Goal: Task Accomplishment & Management: Manage account settings

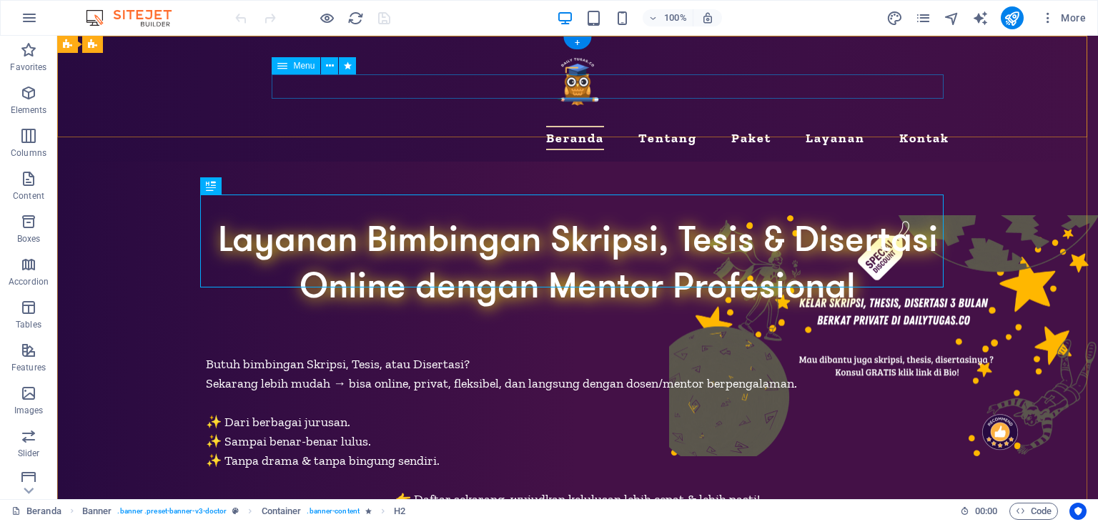
click at [319, 126] on nav "Beranda Tentang Paket Layanan Kontak" at bounding box center [577, 138] width 743 height 24
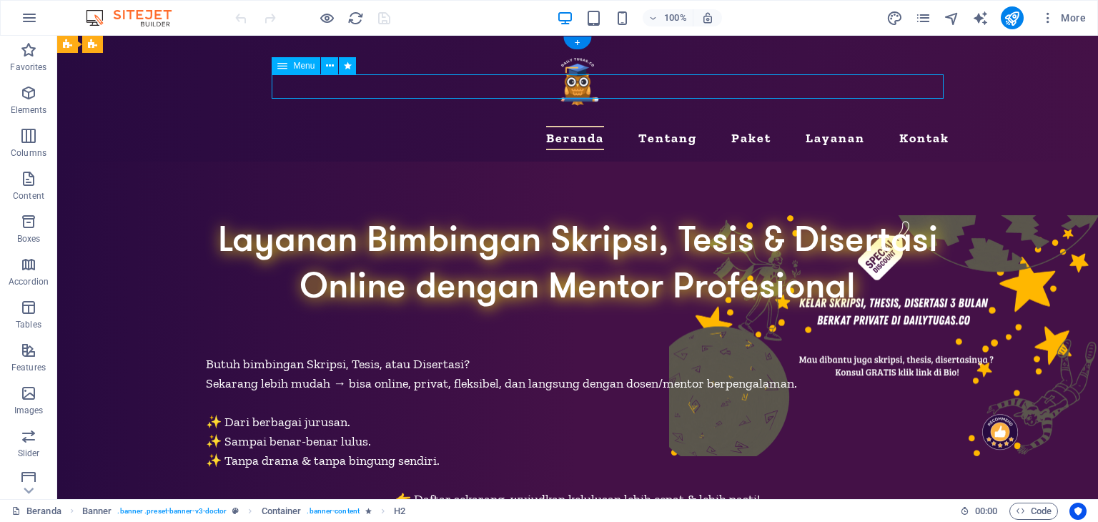
click at [319, 126] on nav "Beranda Tentang Paket Layanan Kontak" at bounding box center [577, 138] width 743 height 24
select select
select select "1"
select select
select select "2"
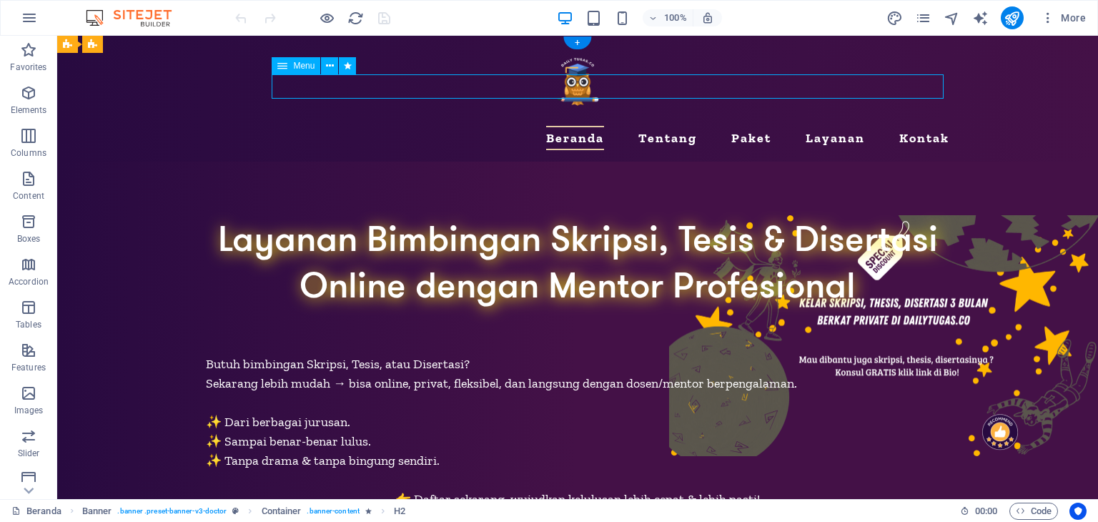
select select
select select "3"
select select
select select "10"
select select
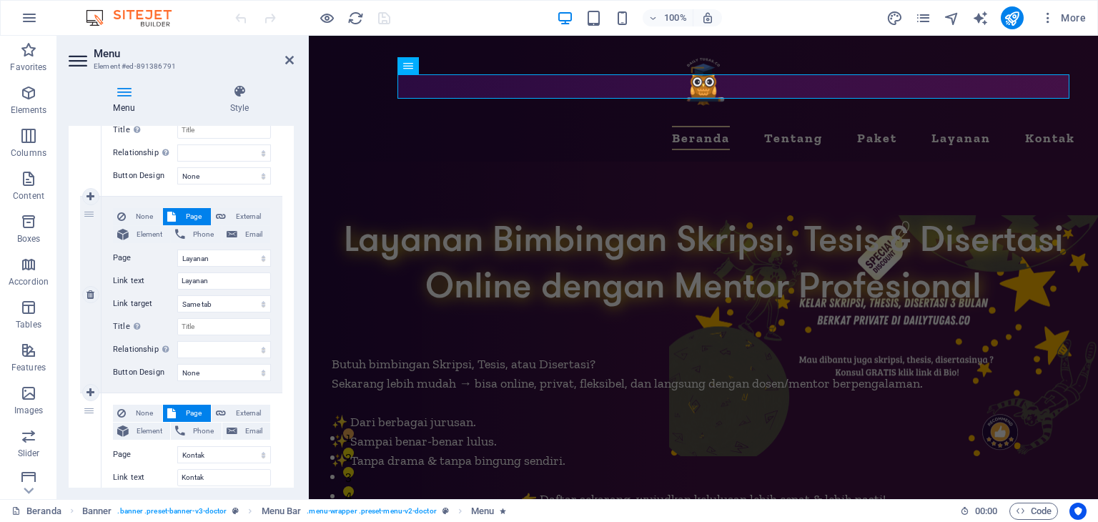
scroll to position [652, 0]
click at [90, 194] on icon at bounding box center [90, 199] width 8 height 10
select select
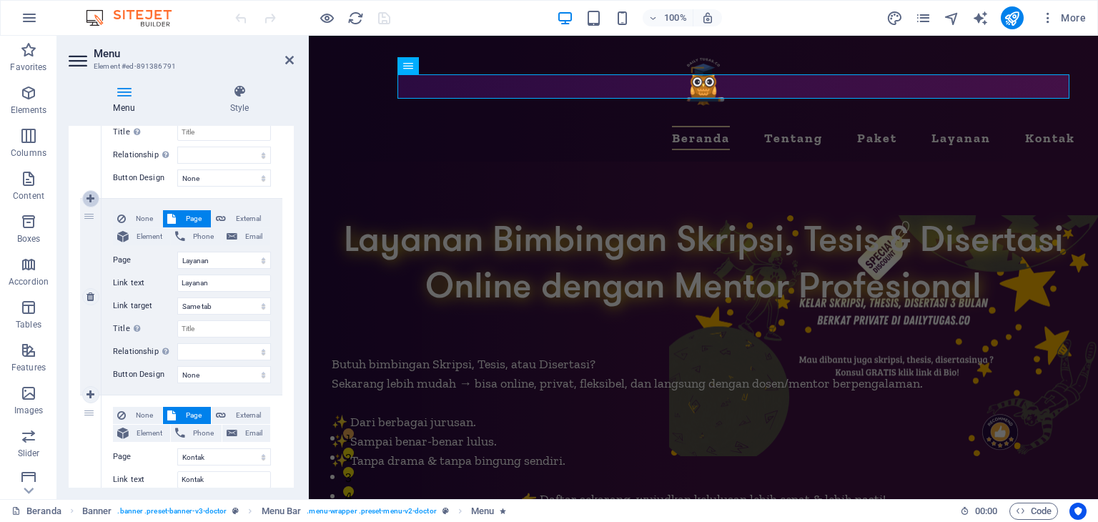
select select
select select "3"
type input "Layanan"
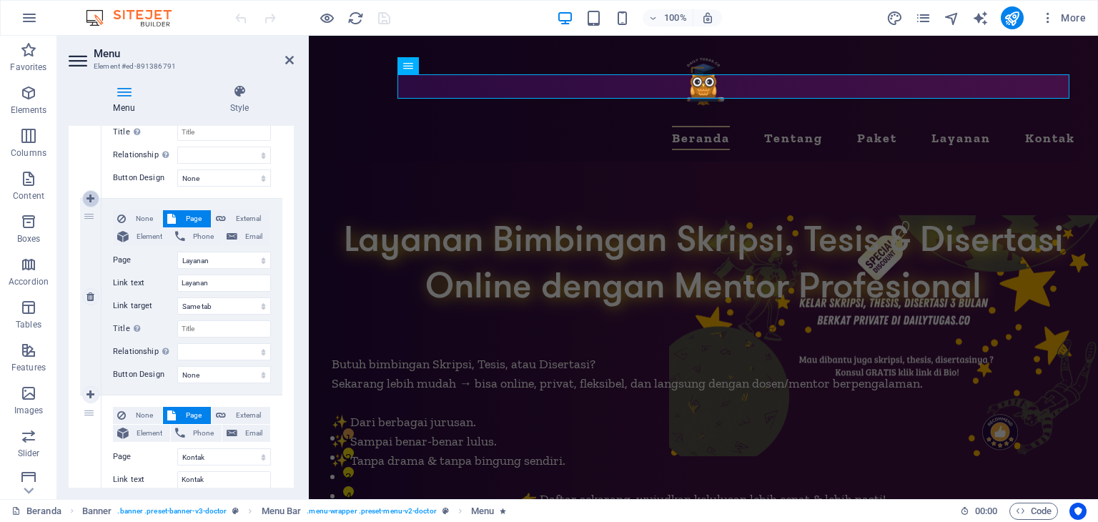
select select
select select "10"
select select
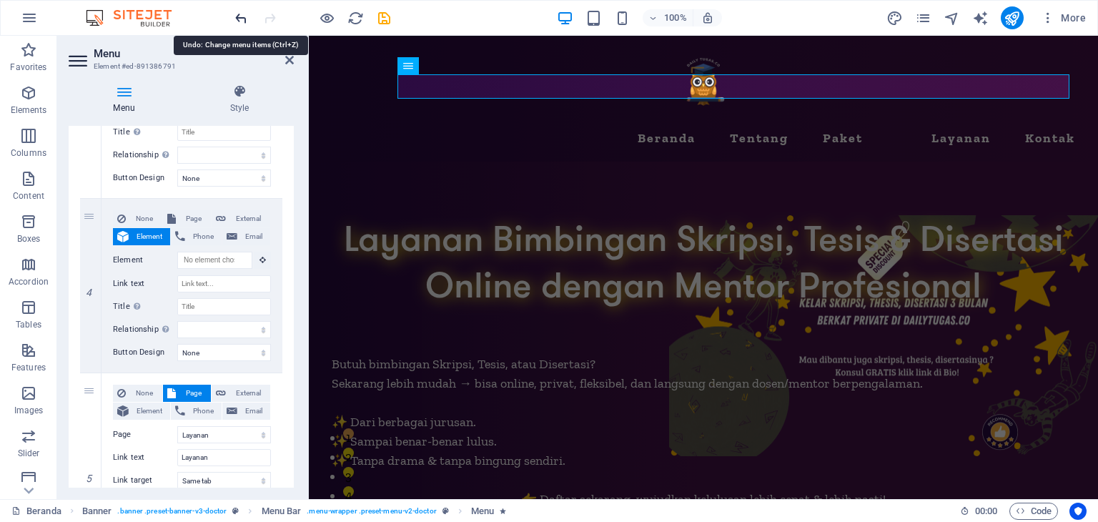
select select
select select "3"
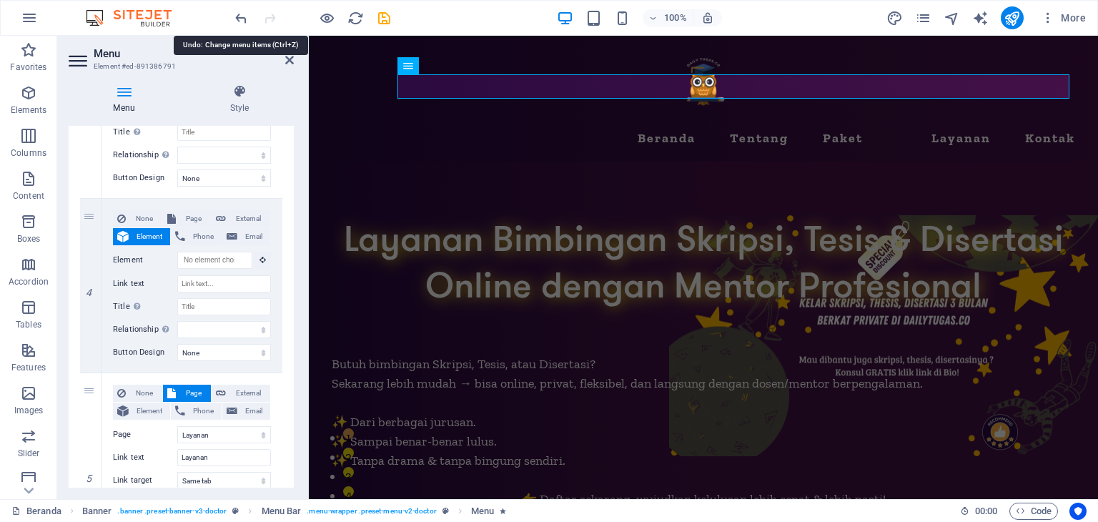
type input "Layanan"
select select
select select "10"
type input "Kontak"
select select
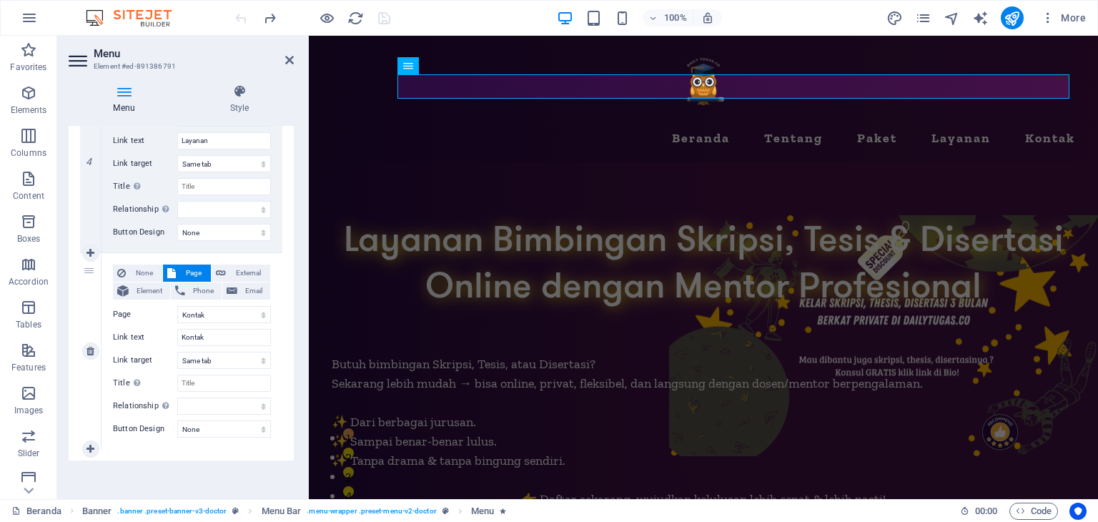
scroll to position [795, 0]
click at [91, 248] on icon at bounding box center [90, 252] width 8 height 10
select select
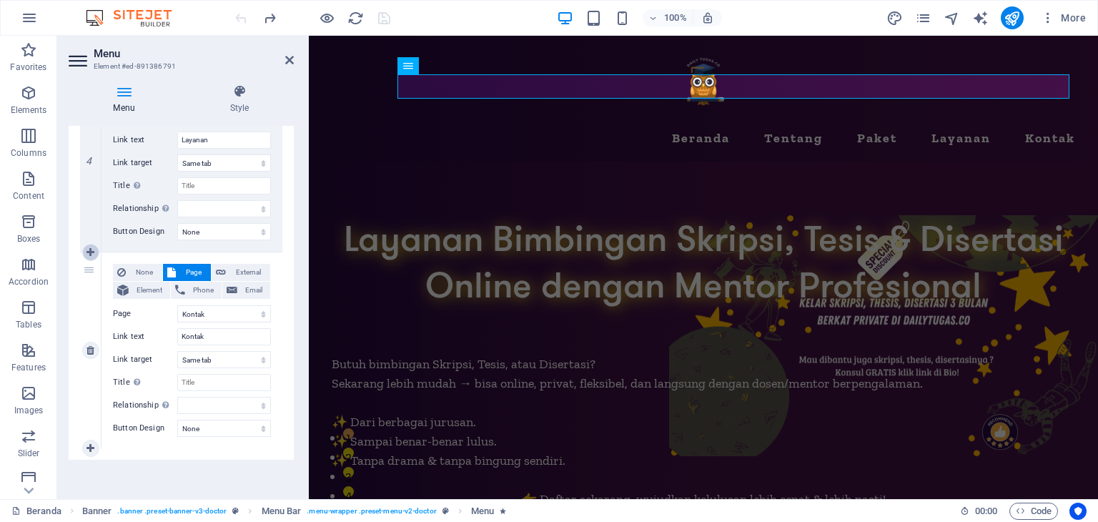
select select
select select "10"
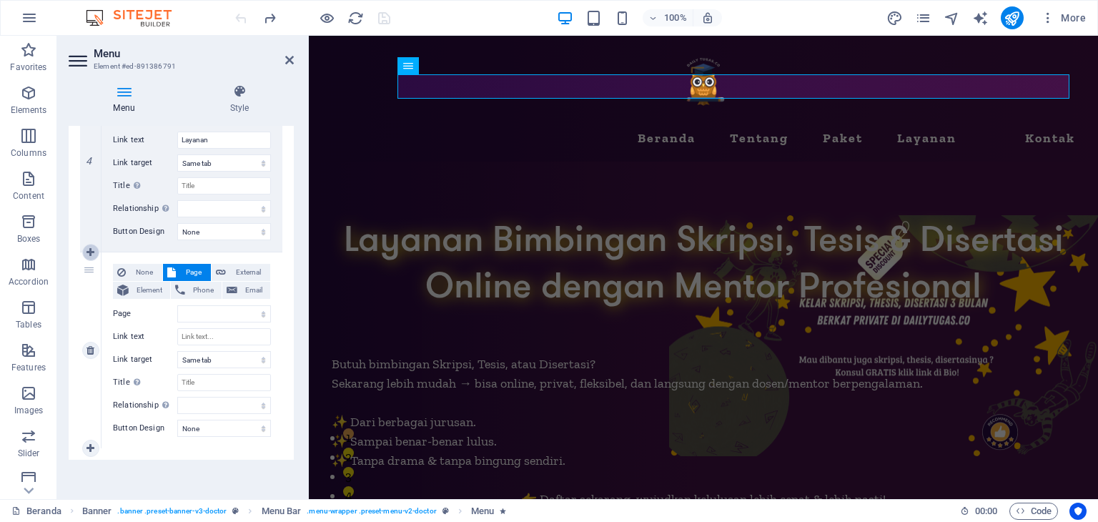
select select
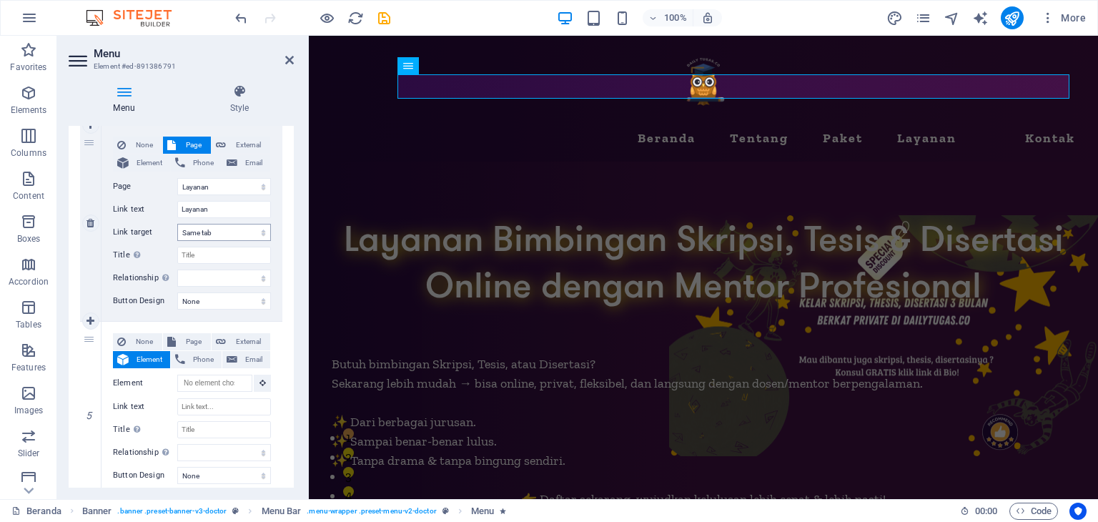
scroll to position [724, 0]
click at [191, 336] on span "Page" at bounding box center [193, 343] width 26 height 17
select select
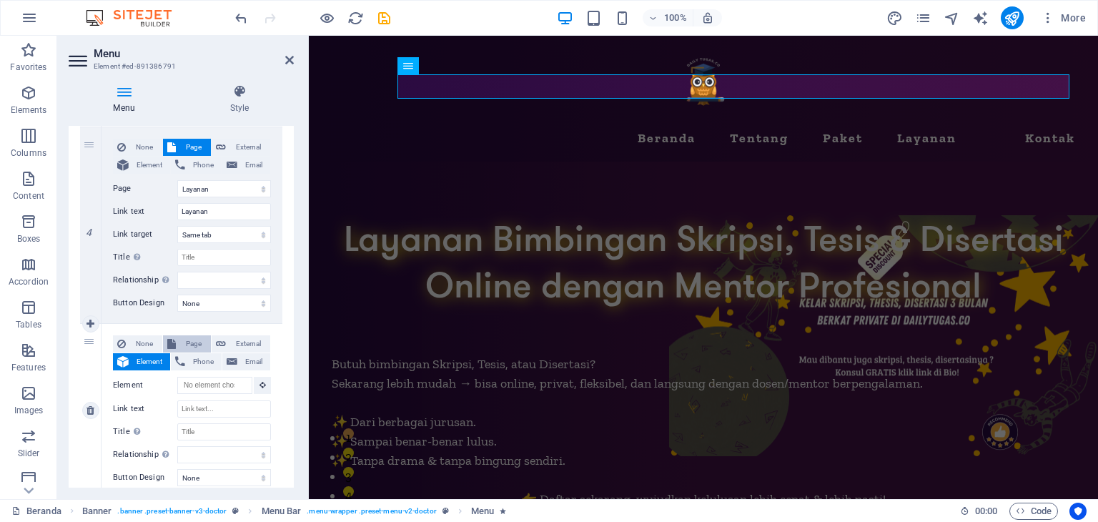
select select
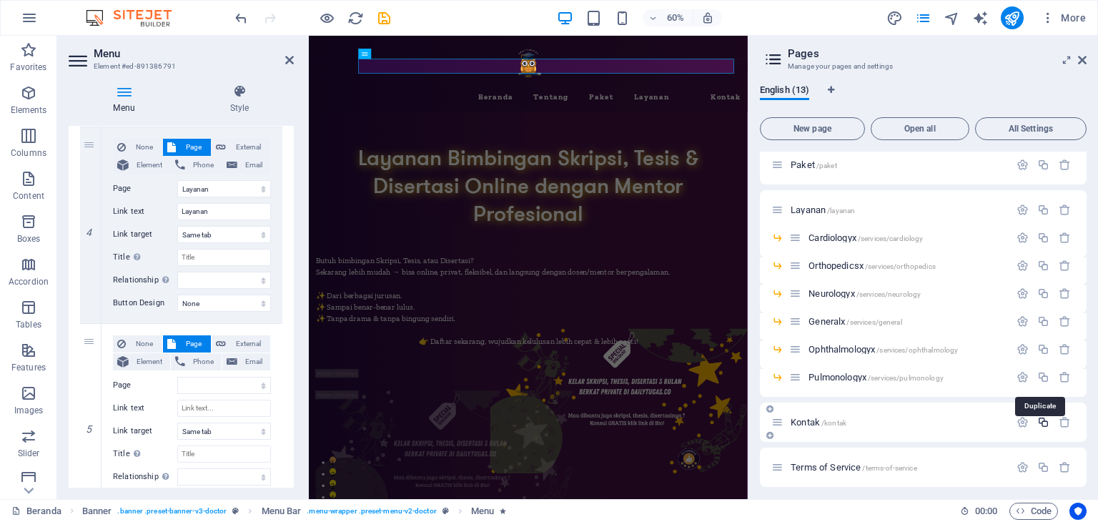
scroll to position [0, 0]
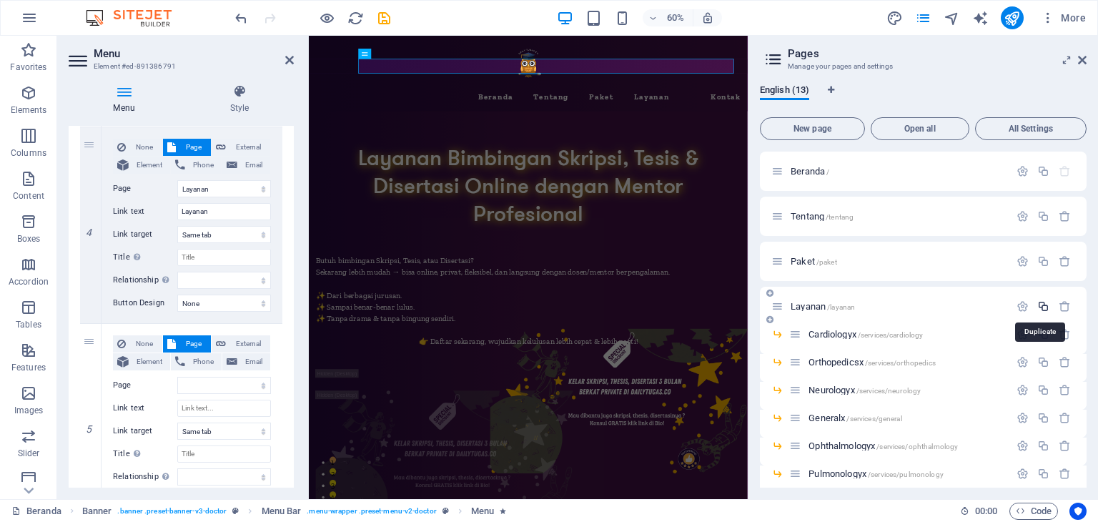
click at [1042, 304] on icon "button" at bounding box center [1043, 306] width 12 height 12
select select "1"
select select "2"
select select "3"
select select
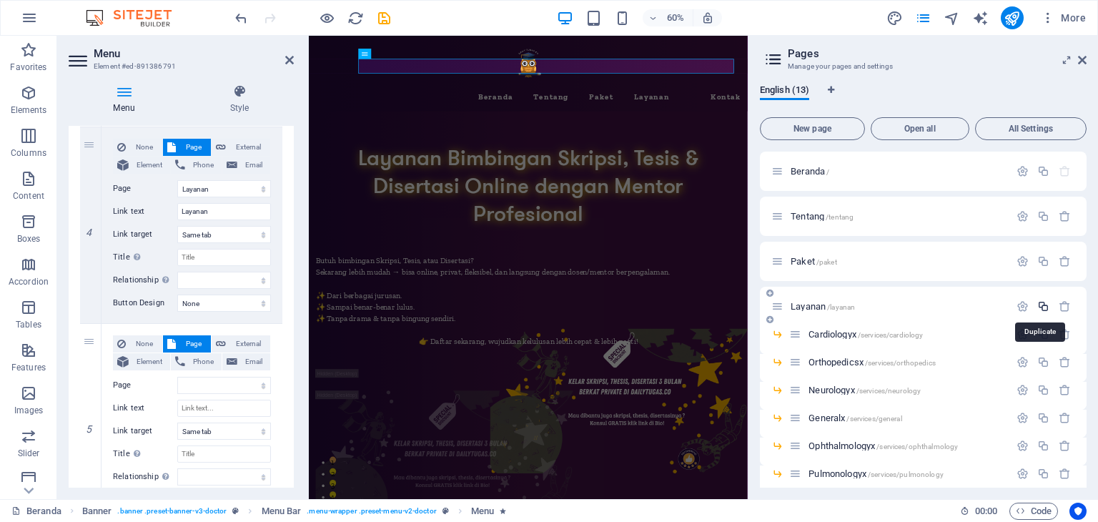
select select "10"
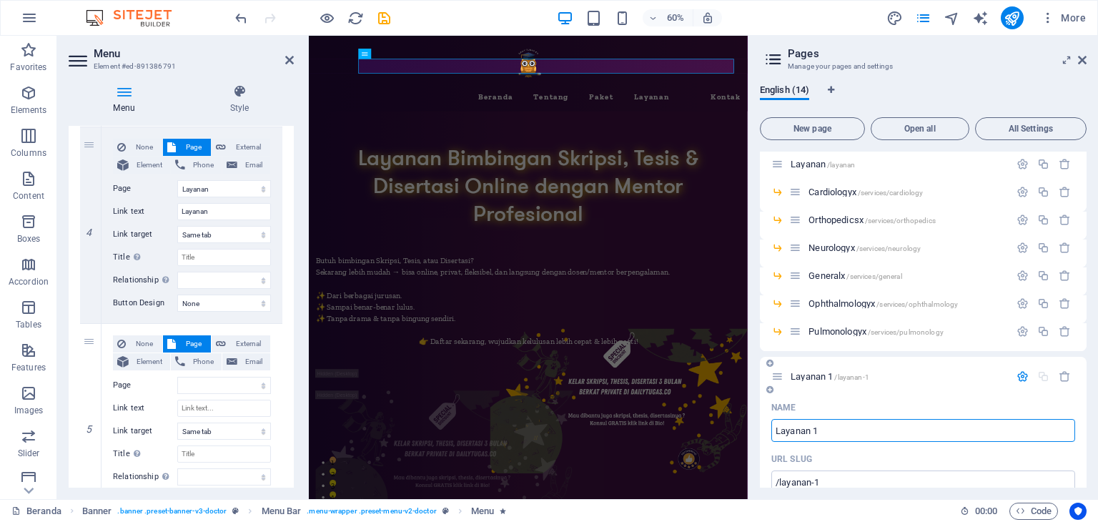
scroll to position [253, 0]
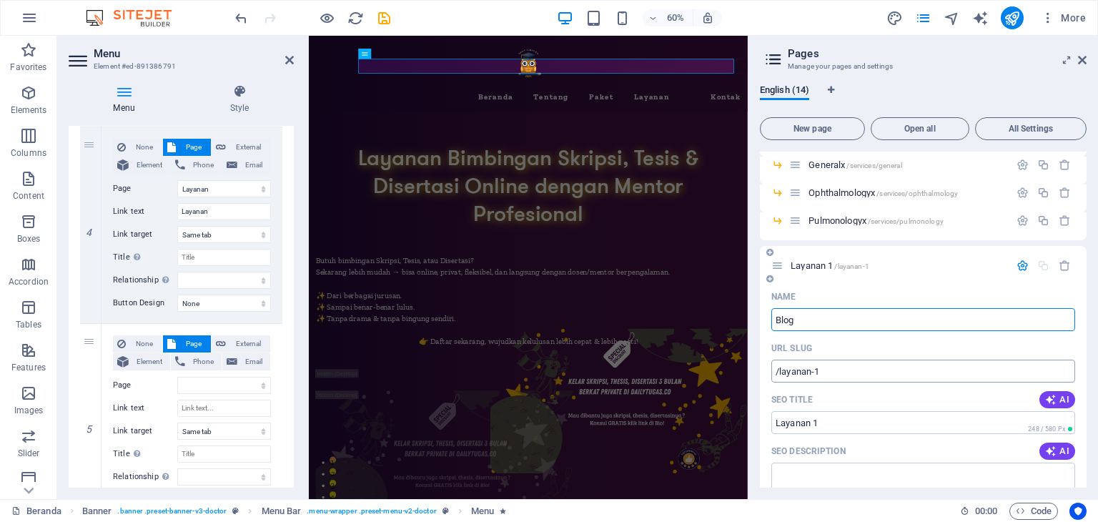
type input "Blog"
type input "/blog"
type input "Blog"
select select "1"
select select "2"
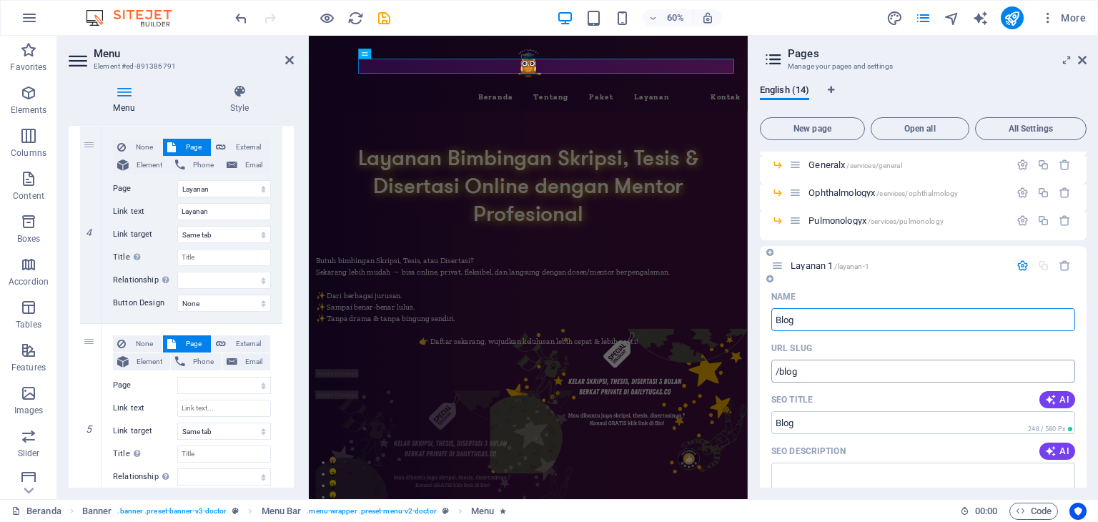
select select "3"
select select
select select "10"
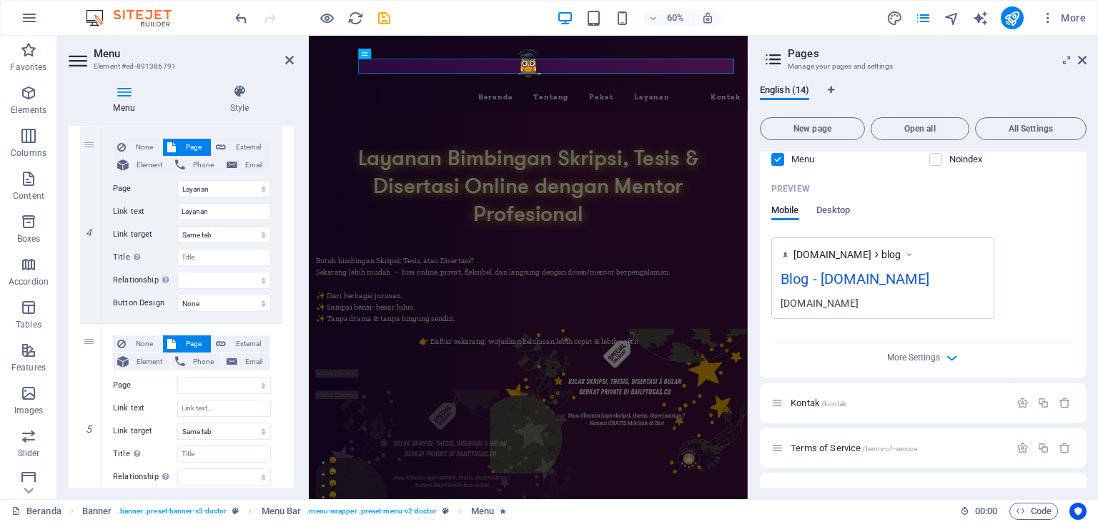
scroll to position [724, 0]
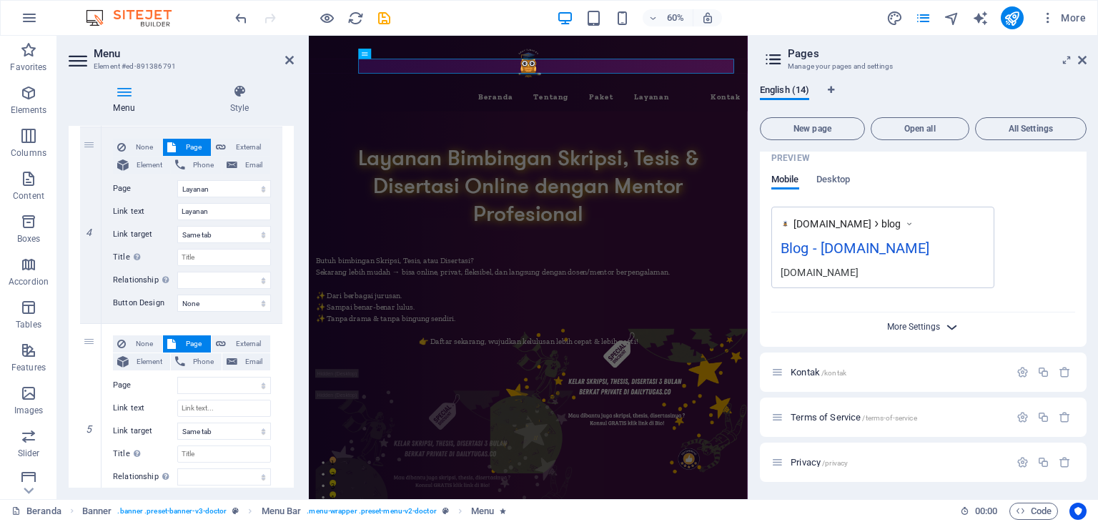
type input "Blog"
click at [936, 322] on span "More Settings" at bounding box center [913, 327] width 53 height 10
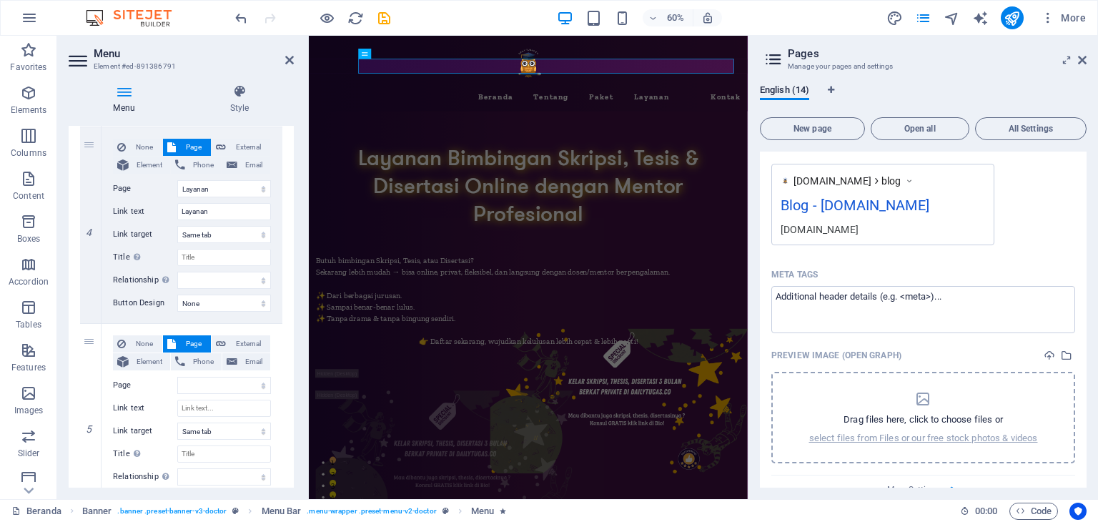
scroll to position [929, 0]
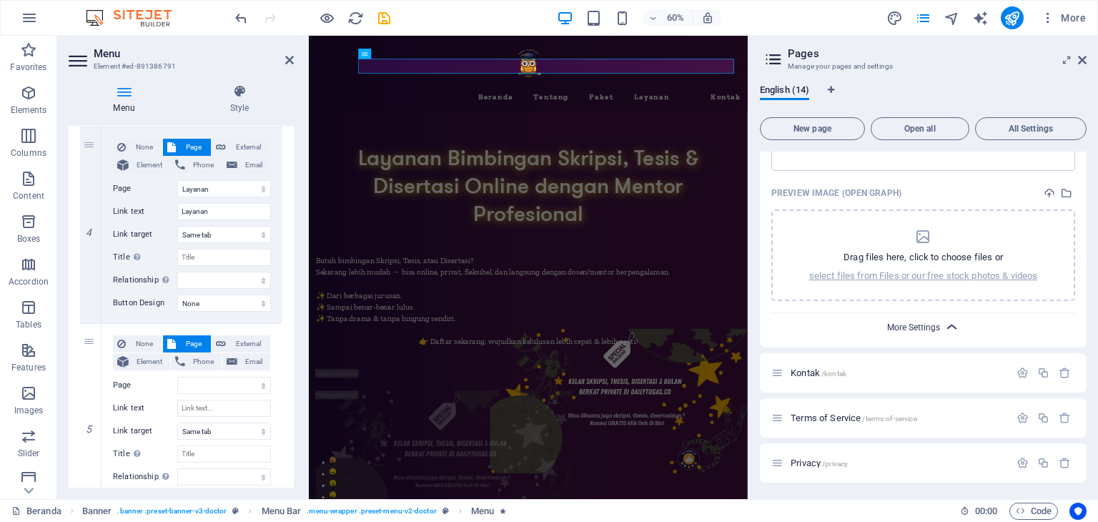
click at [932, 324] on span "More Settings" at bounding box center [913, 327] width 53 height 10
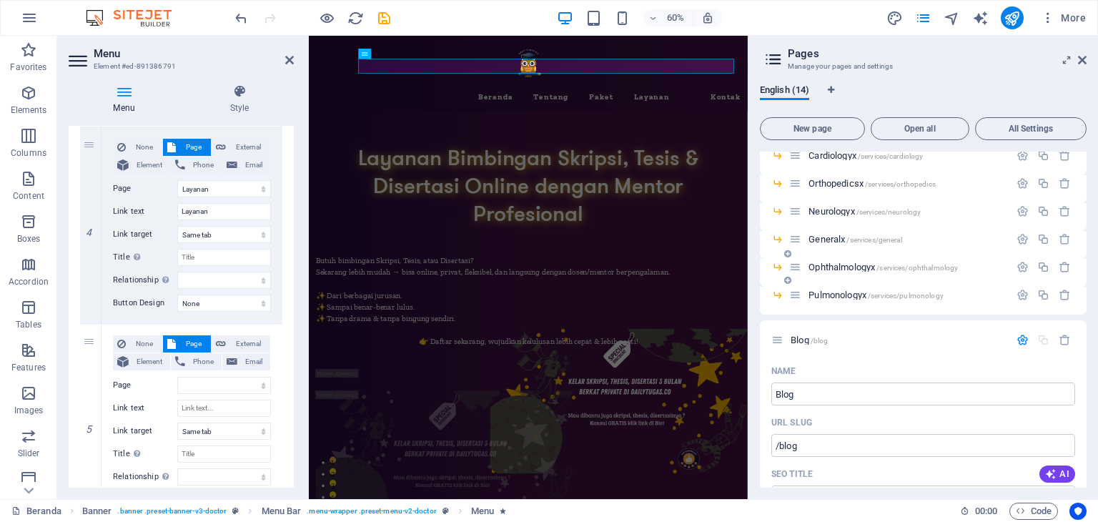
scroll to position [152, 0]
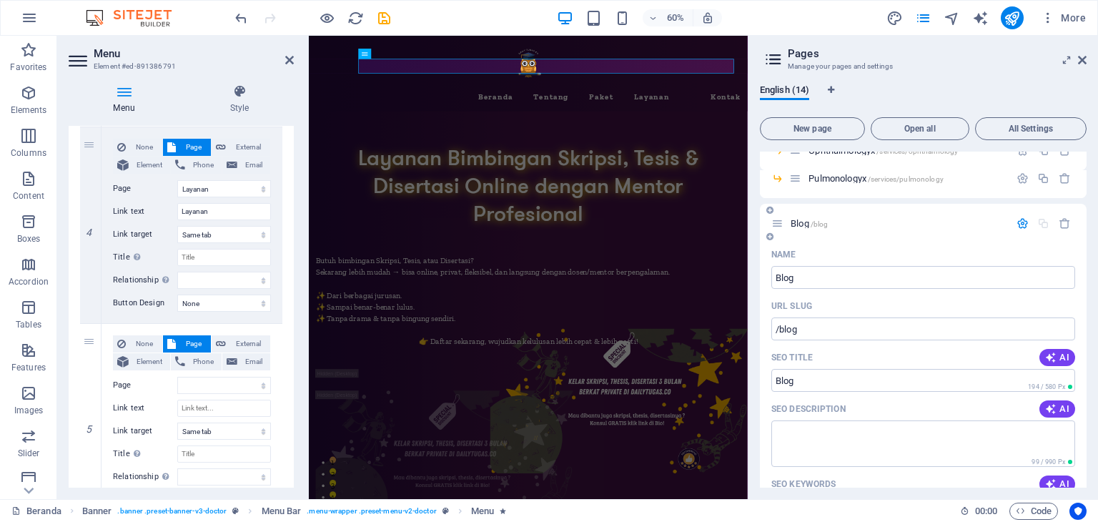
click at [1020, 226] on icon "button" at bounding box center [1022, 223] width 12 height 12
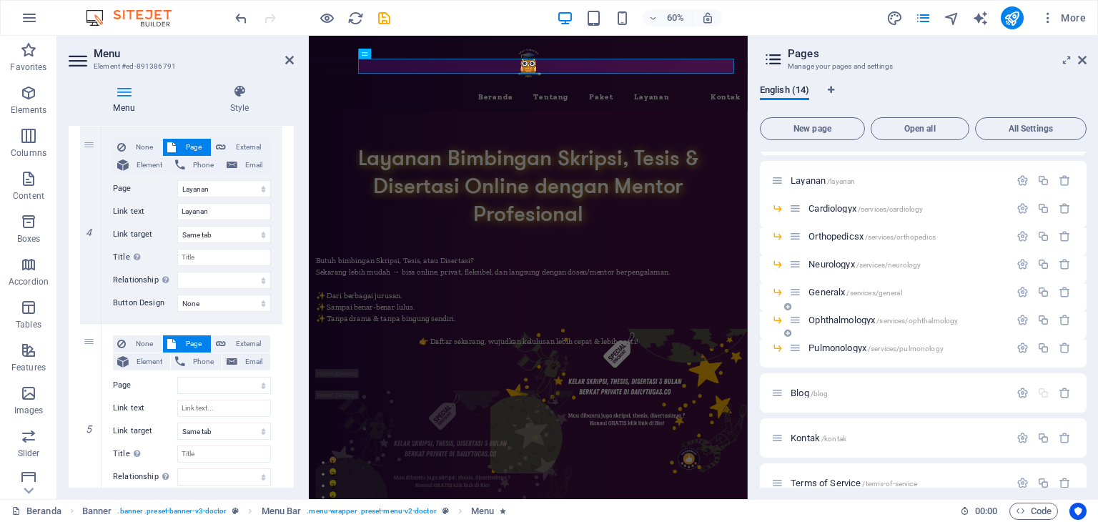
scroll to position [120, 0]
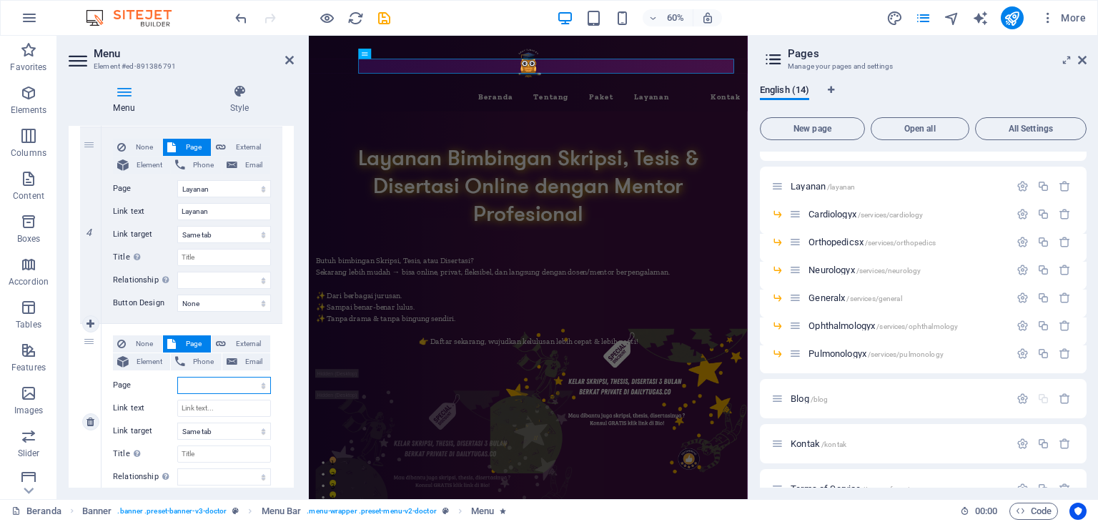
click at [191, 386] on select "Beranda Tentang Paket Layanan -- Cardiologyx -- Orthopedicsx -- Neurologyx -- G…" at bounding box center [224, 385] width 94 height 17
select select "10"
click at [177, 377] on select "Beranda Tentang Paket Layanan -- Cardiologyx -- Orthopedicsx -- Neurologyx -- G…" at bounding box center [224, 385] width 94 height 17
select select
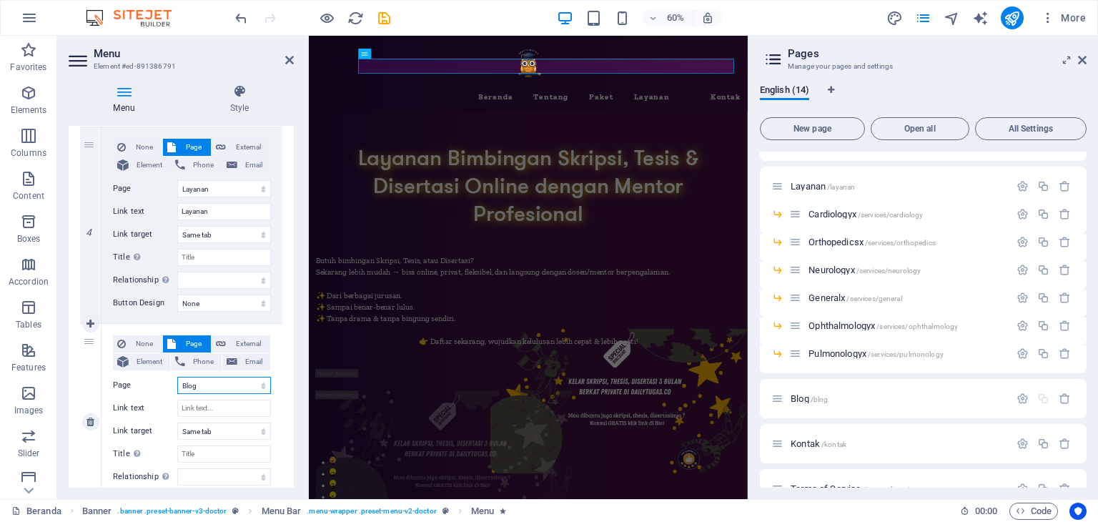
select select
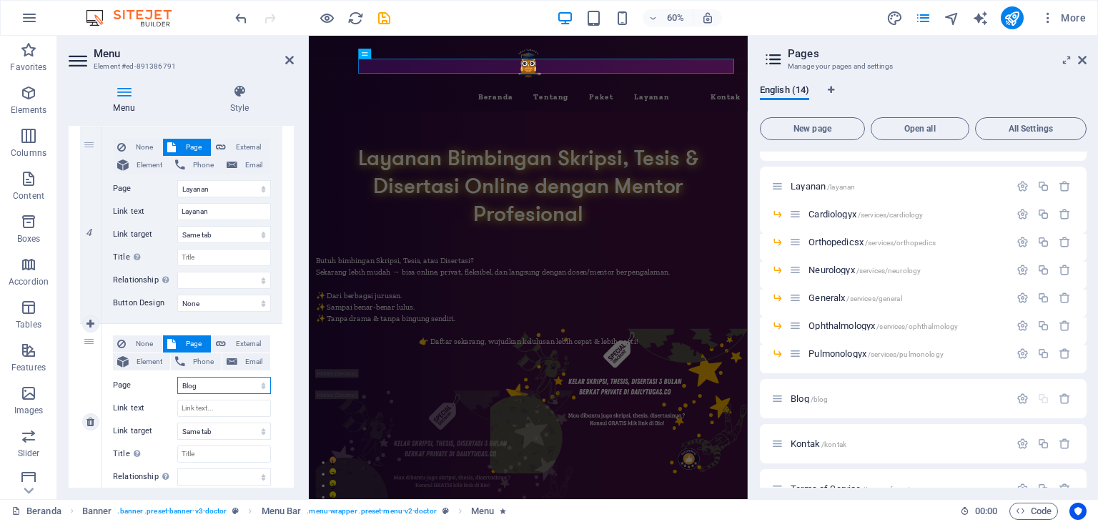
select select
click at [191, 404] on input "Link text" at bounding box center [224, 407] width 94 height 17
type input "B"
select select
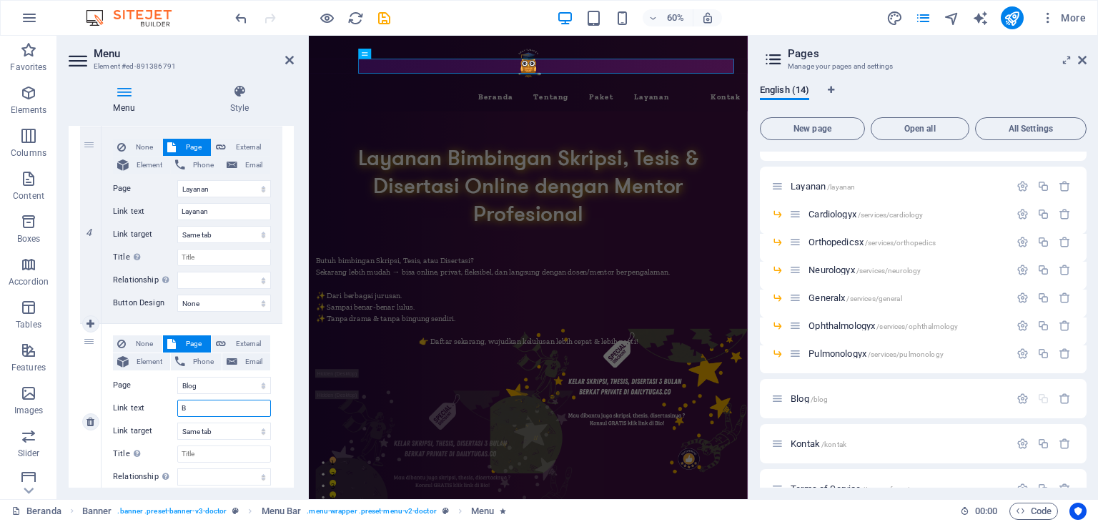
select select
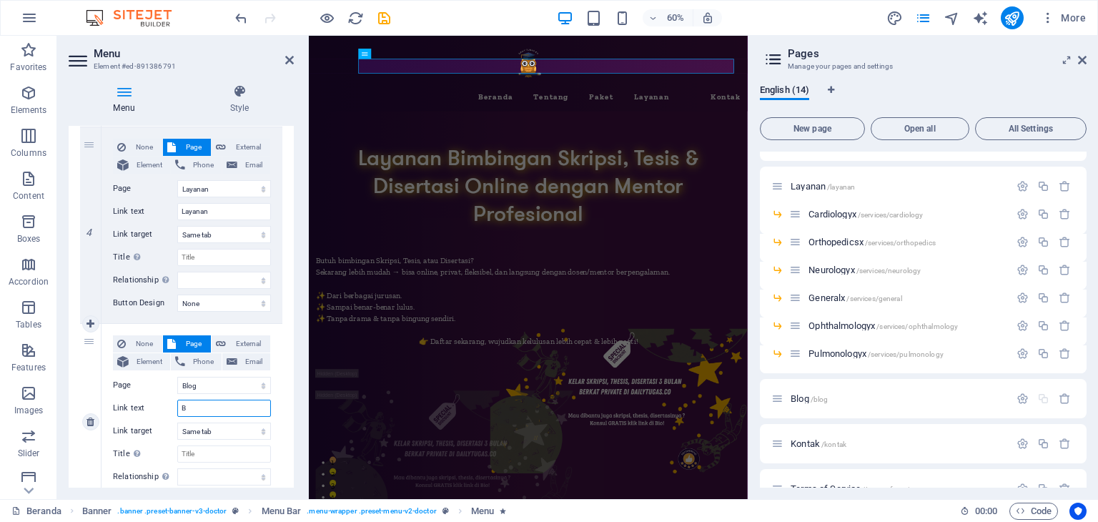
select select
type input "Blo"
select select
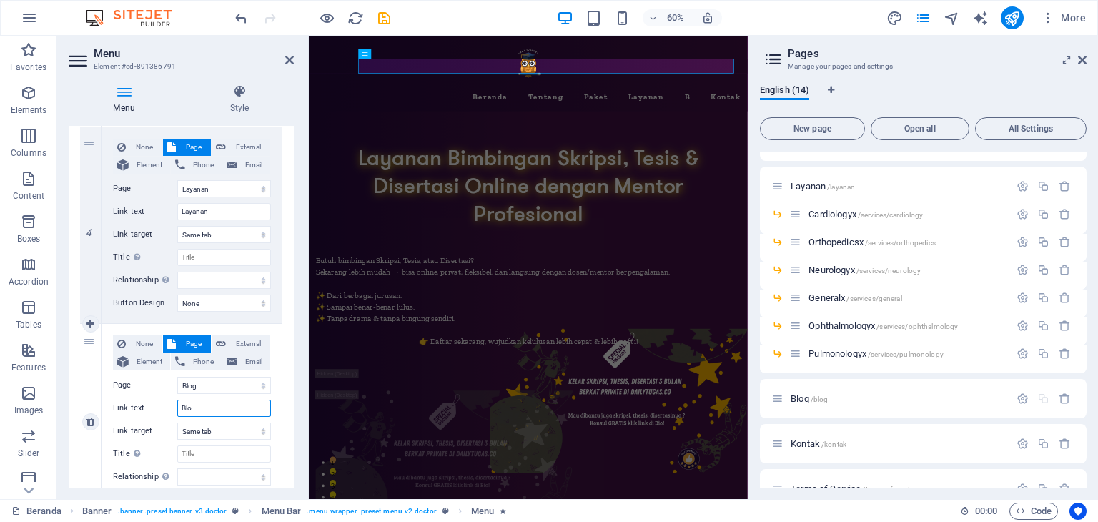
select select
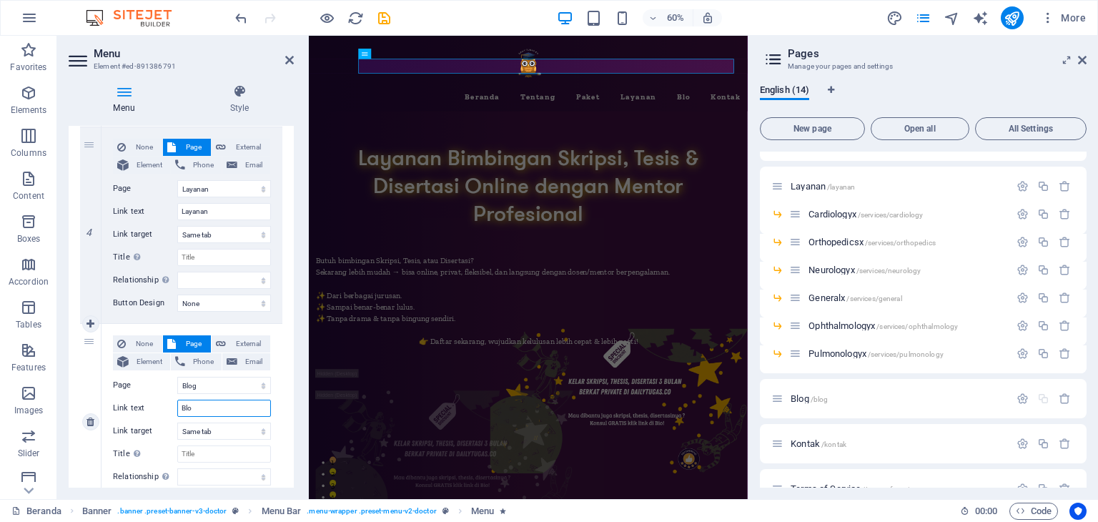
type input "Bloh"
select select
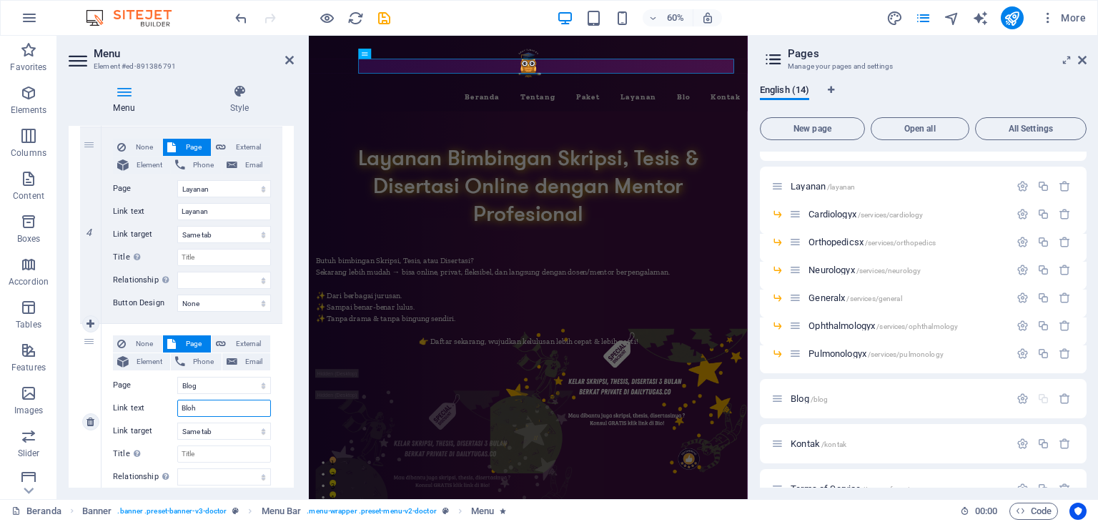
select select
type input "Blo"
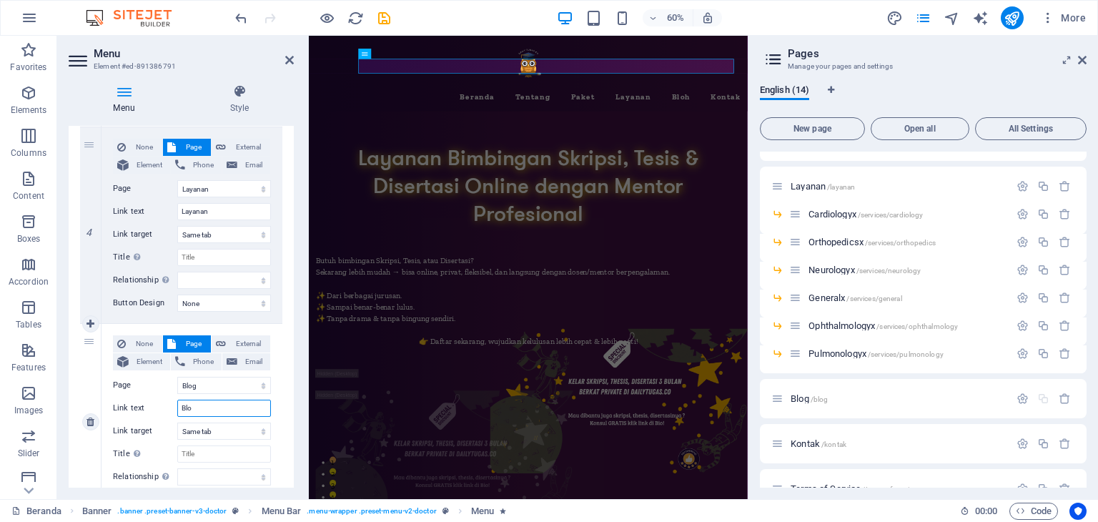
select select
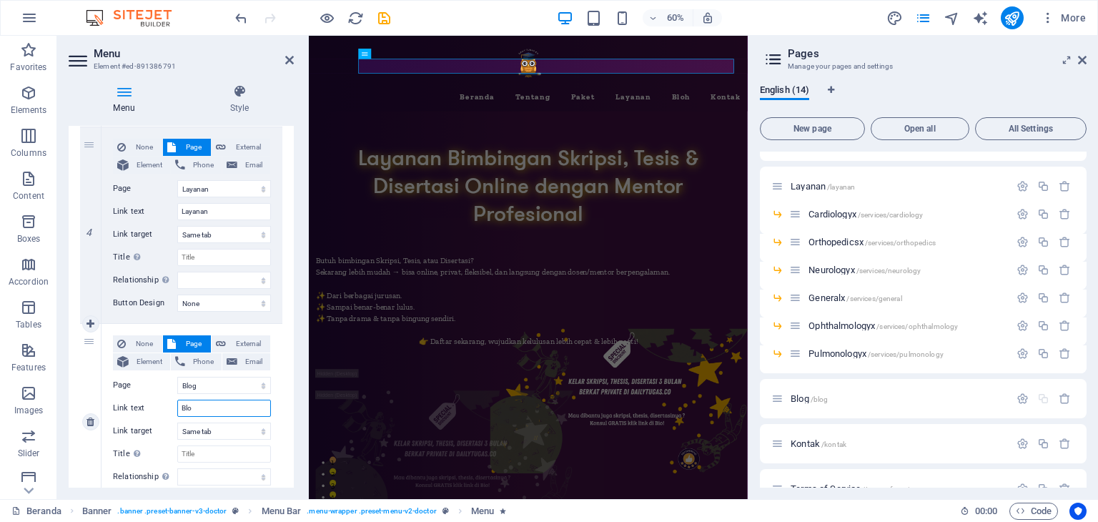
select select
type input "Blog"
select select
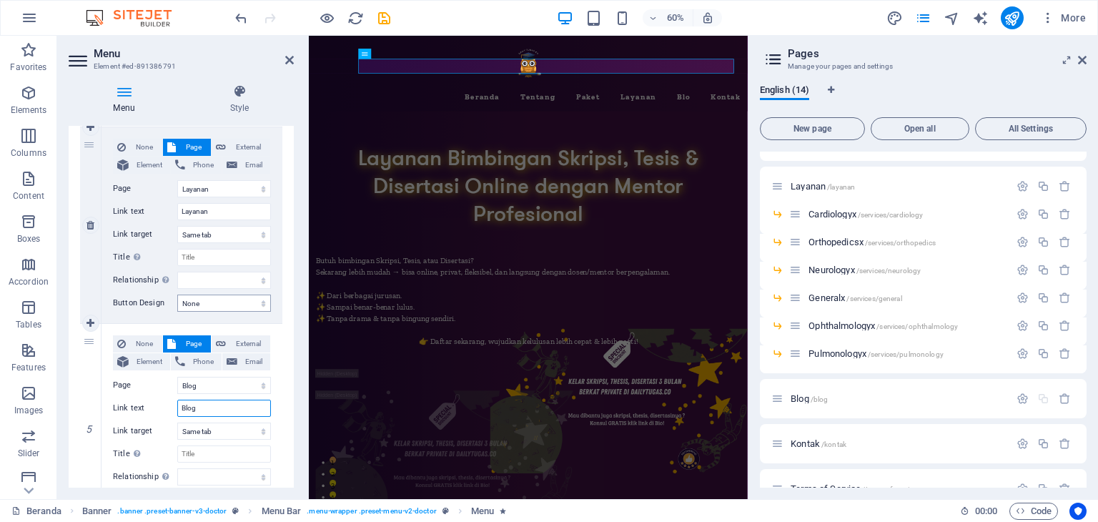
select select
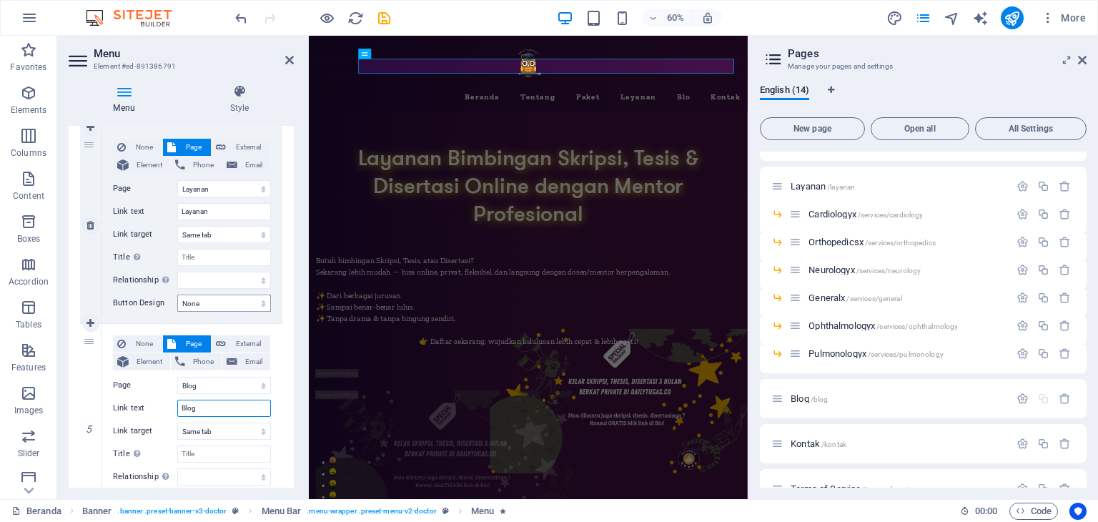
select select
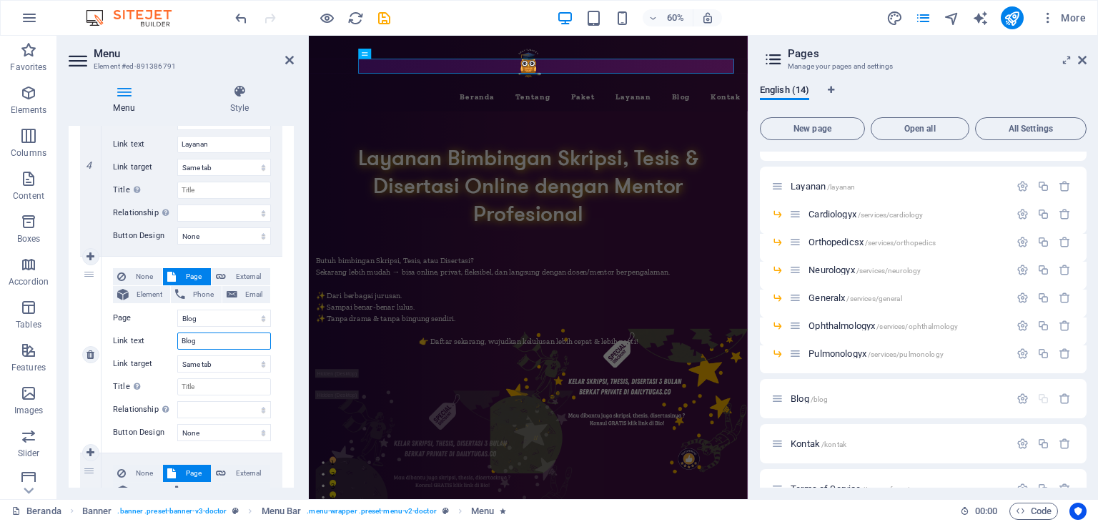
scroll to position [795, 0]
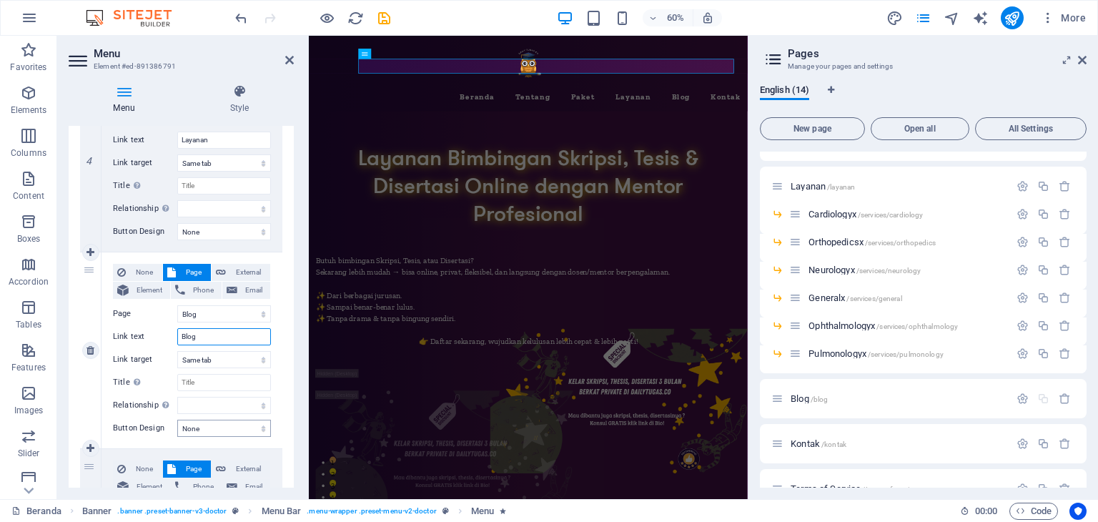
type input "Blog"
click at [210, 432] on select "None Default Primary Secondary" at bounding box center [224, 427] width 94 height 17
click at [211, 430] on select "None Default Primary Secondary" at bounding box center [224, 427] width 94 height 17
click at [292, 59] on icon at bounding box center [289, 59] width 9 height 11
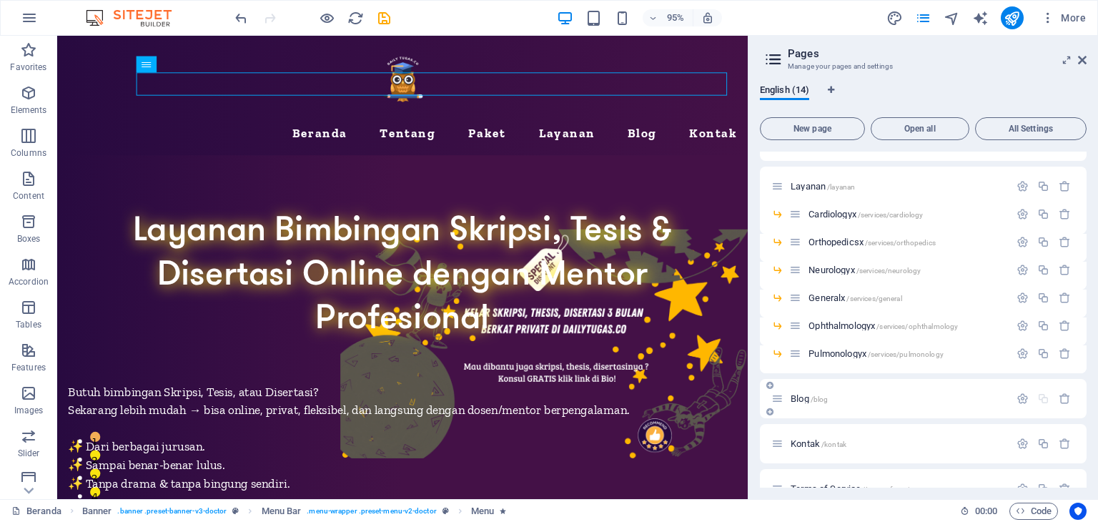
click at [792, 395] on span "Blog /blog" at bounding box center [808, 398] width 37 height 11
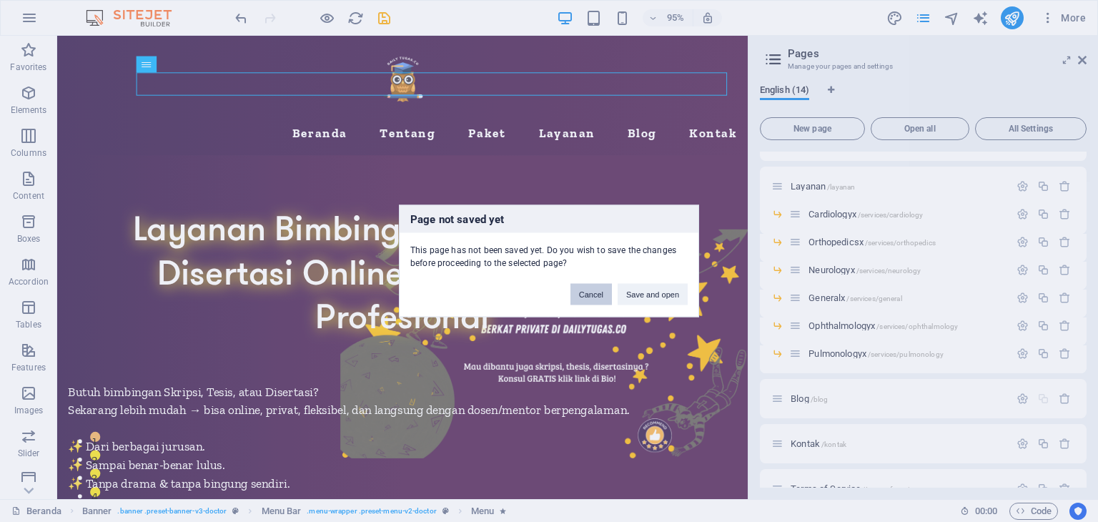
click at [589, 294] on button "Cancel" at bounding box center [590, 294] width 41 height 21
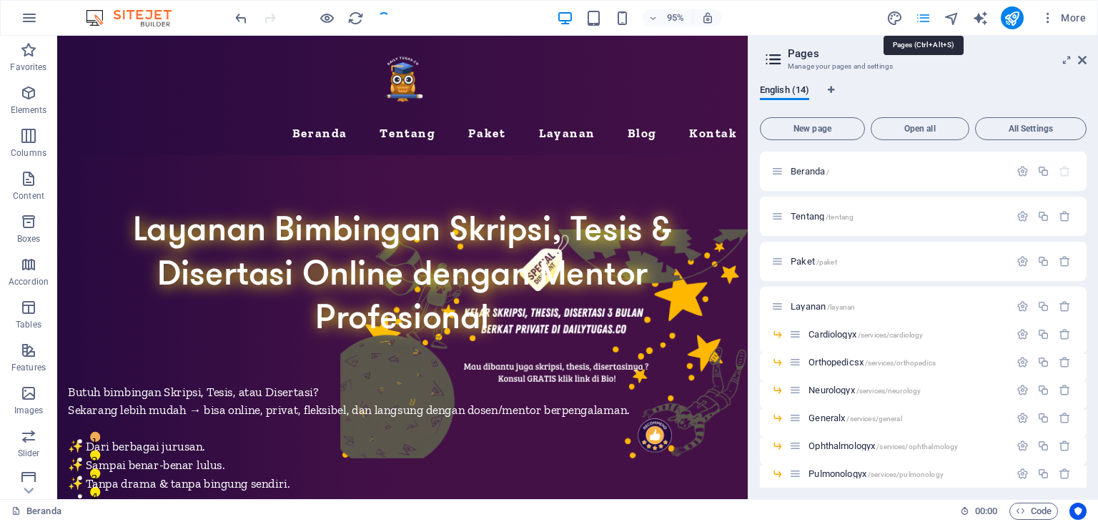
scroll to position [253, 0]
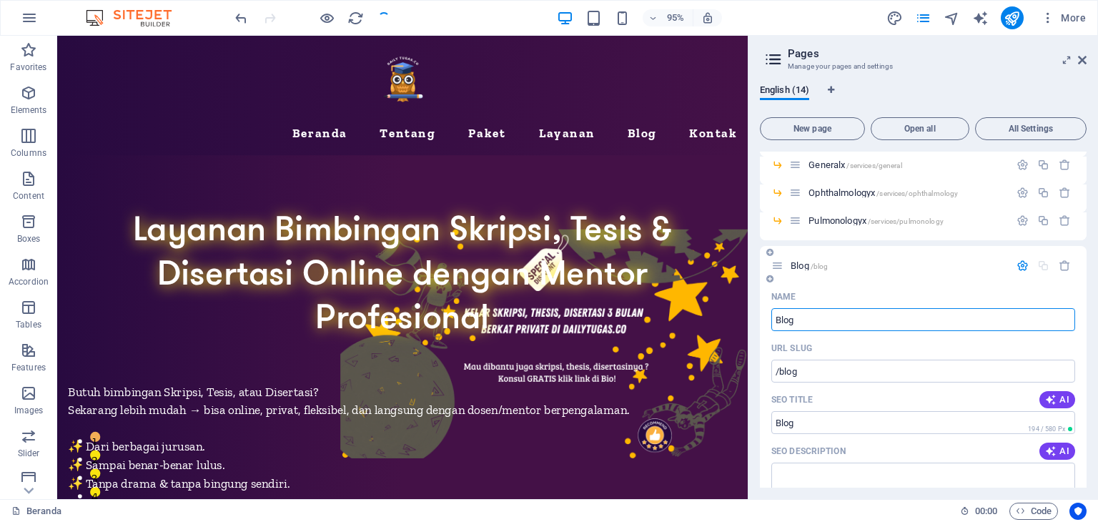
click at [1020, 268] on icon "button" at bounding box center [1022, 265] width 12 height 12
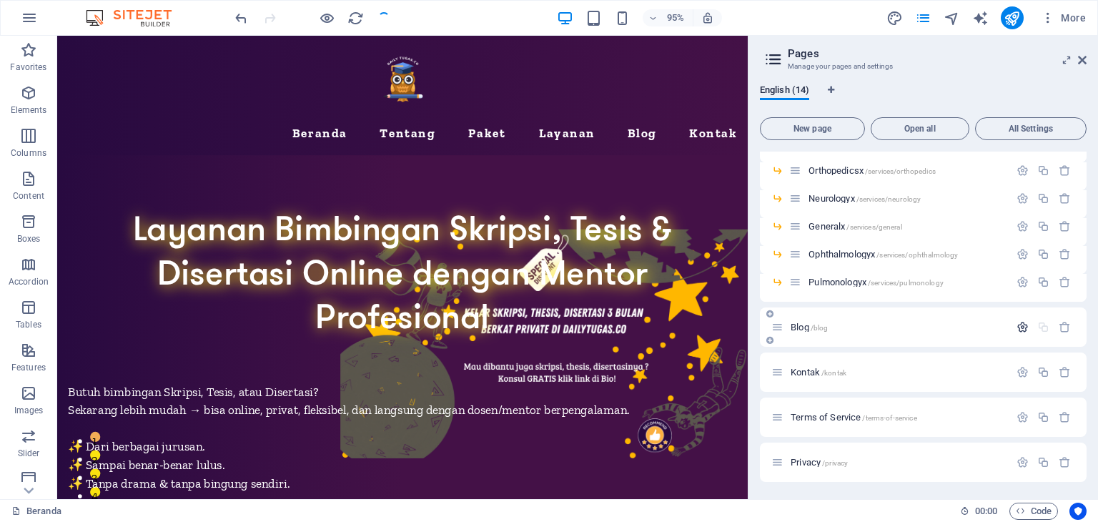
scroll to position [191, 0]
click at [803, 328] on span "Blog /blog" at bounding box center [808, 327] width 37 height 11
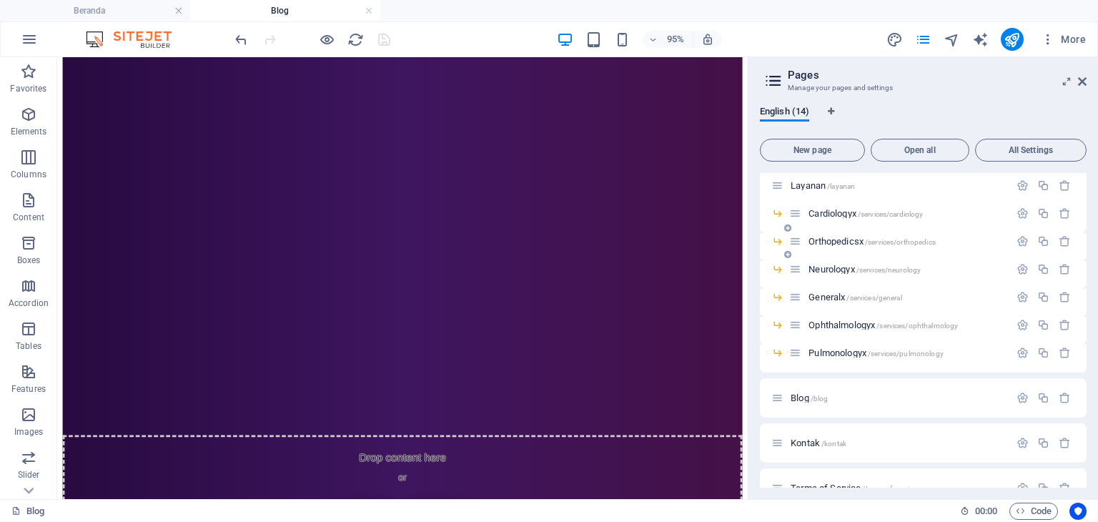
scroll to position [143, 0]
click at [768, 213] on div "Cardiologyx /services/cardiology" at bounding box center [923, 218] width 327 height 28
drag, startPoint x: 1074, startPoint y: 212, endPoint x: 960, endPoint y: 295, distance: 140.6
click at [960, 295] on div "Beranda / Tentang /tentang Paket /paket Layanan /layanan Cardiologyx /services/…" at bounding box center [923, 291] width 327 height 522
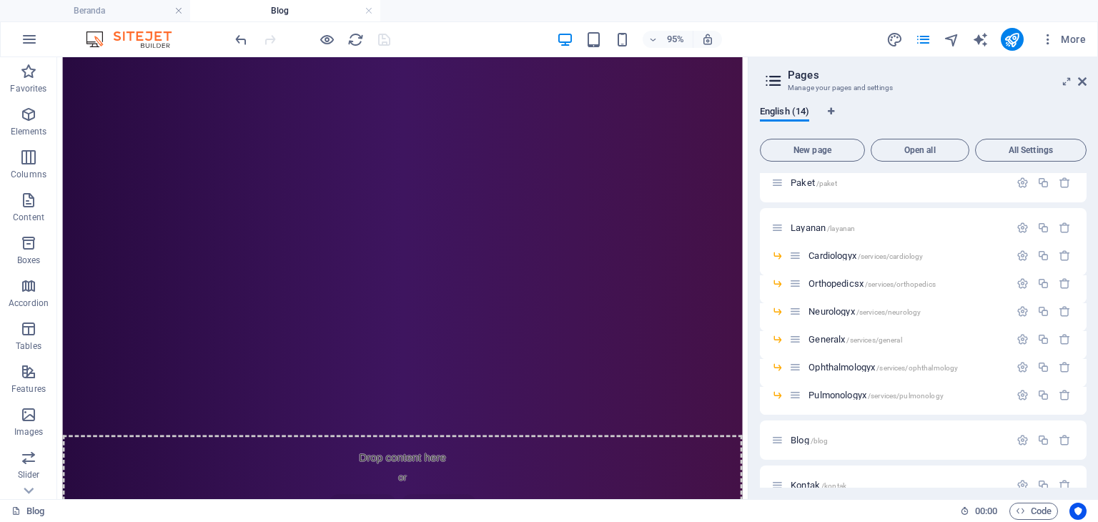
scroll to position [0, 0]
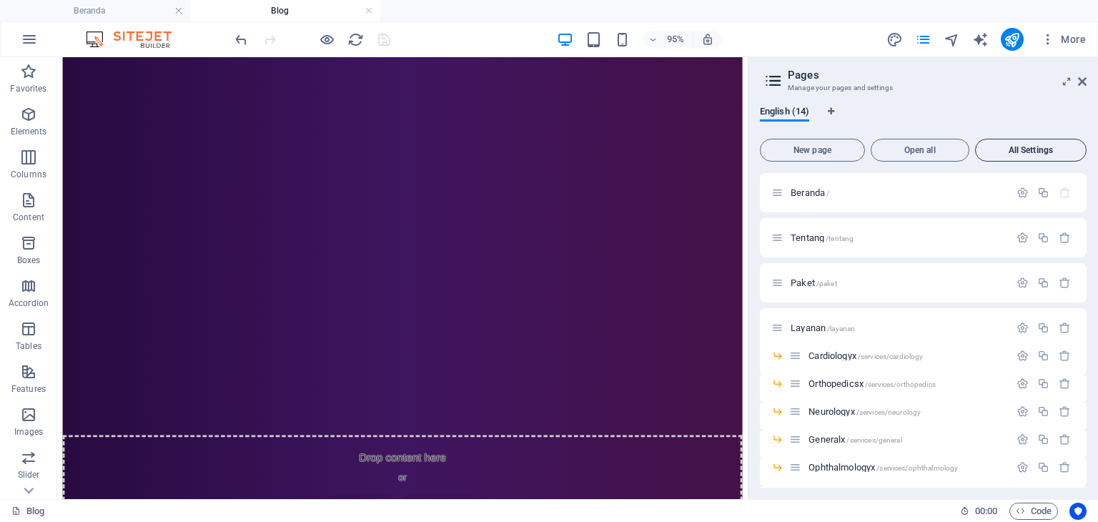
click at [1017, 148] on span "All Settings" at bounding box center [1030, 150] width 99 height 9
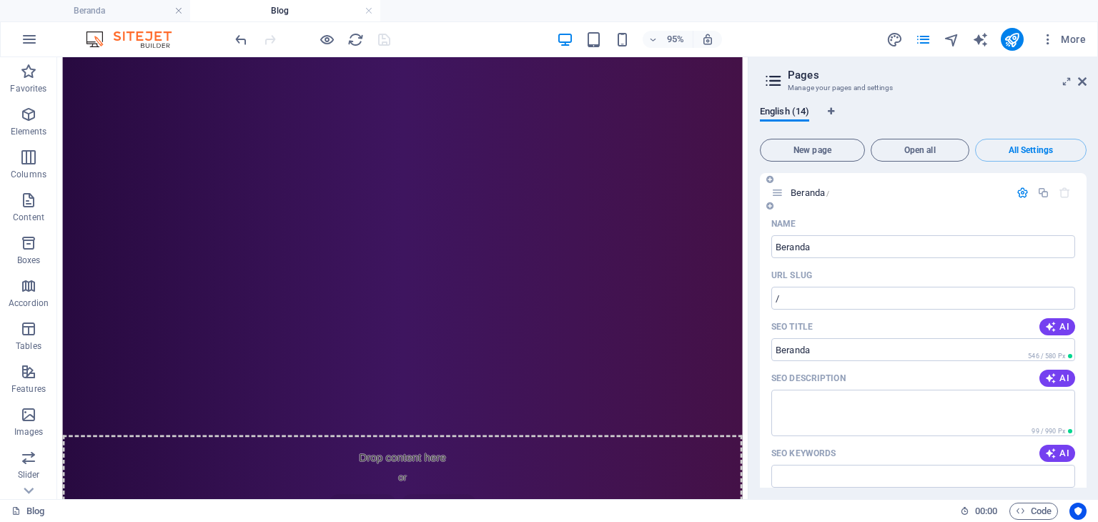
click at [1016, 194] on icon "button" at bounding box center [1022, 192] width 12 height 12
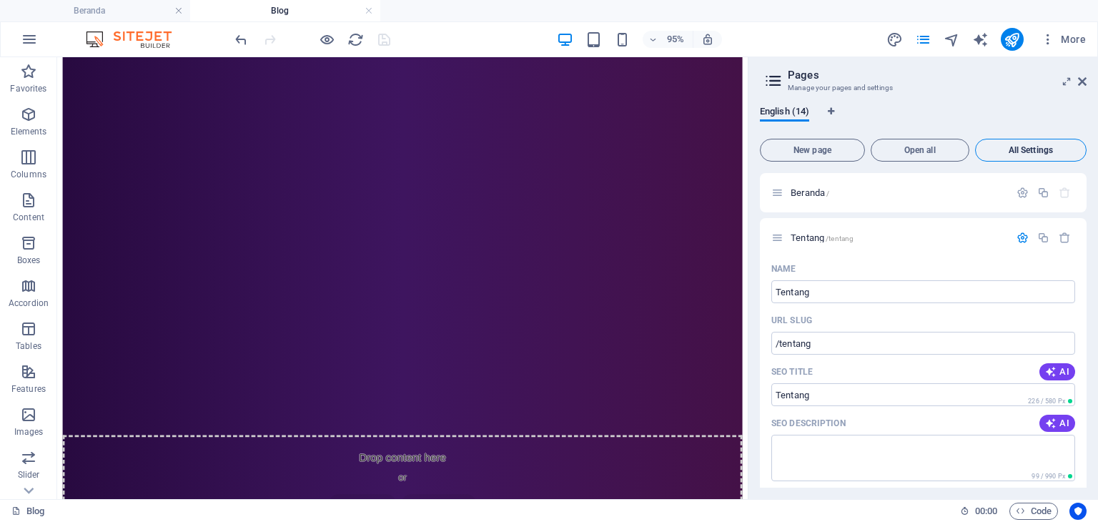
click at [1032, 151] on span "All Settings" at bounding box center [1030, 150] width 99 height 9
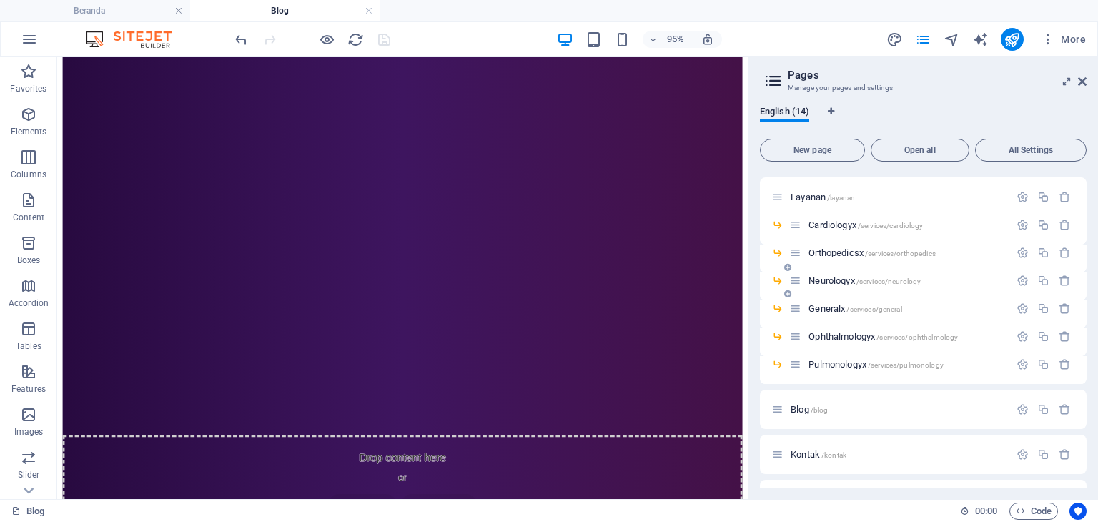
scroll to position [143, 0]
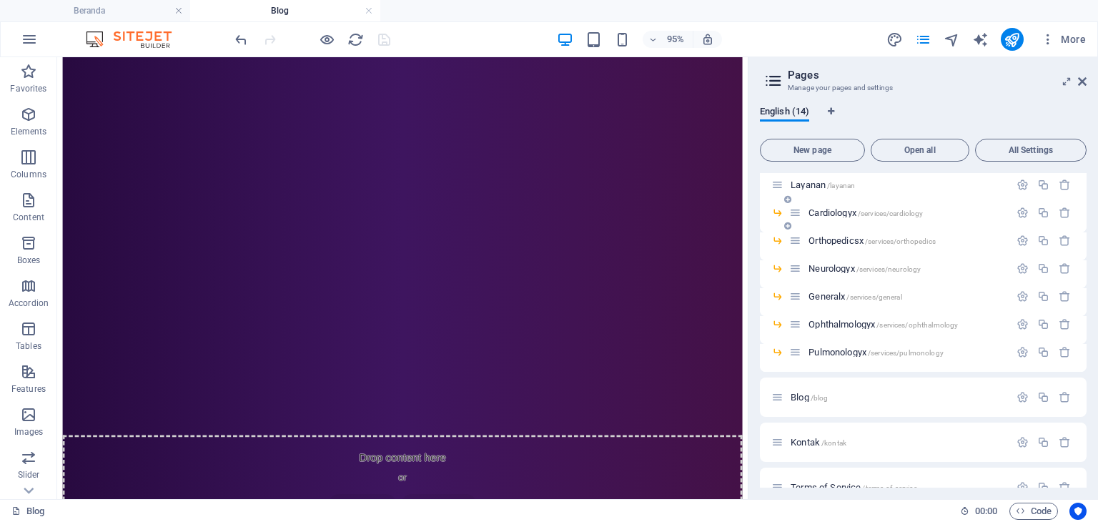
drag, startPoint x: 830, startPoint y: 213, endPoint x: 855, endPoint y: 217, distance: 25.4
click at [864, 218] on div "Cardiologyx /services/cardiology" at bounding box center [899, 212] width 220 height 16
click at [819, 209] on span "Cardiologyx /services/cardiology" at bounding box center [865, 212] width 114 height 11
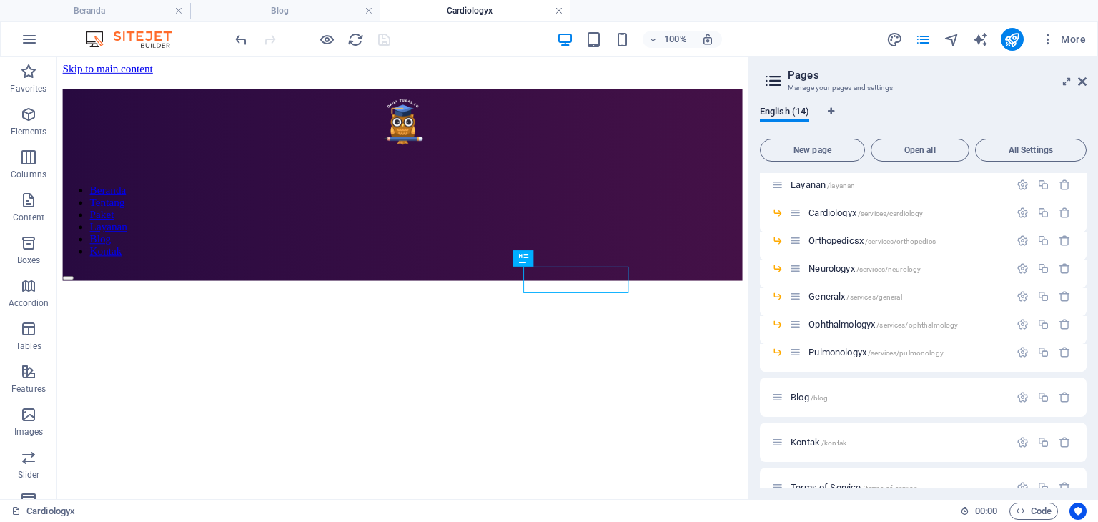
scroll to position [0, 0]
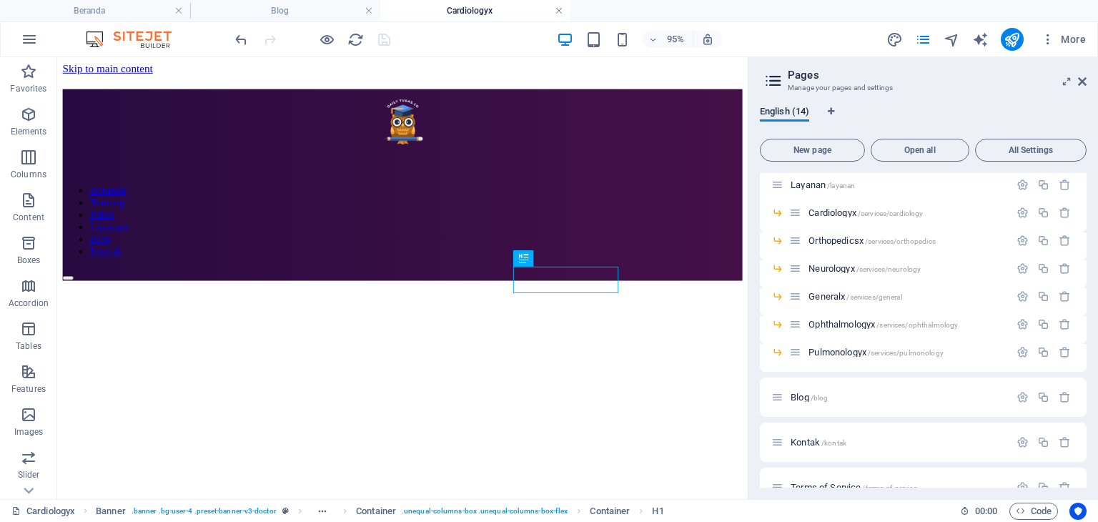
click at [558, 13] on link at bounding box center [558, 11] width 9 height 14
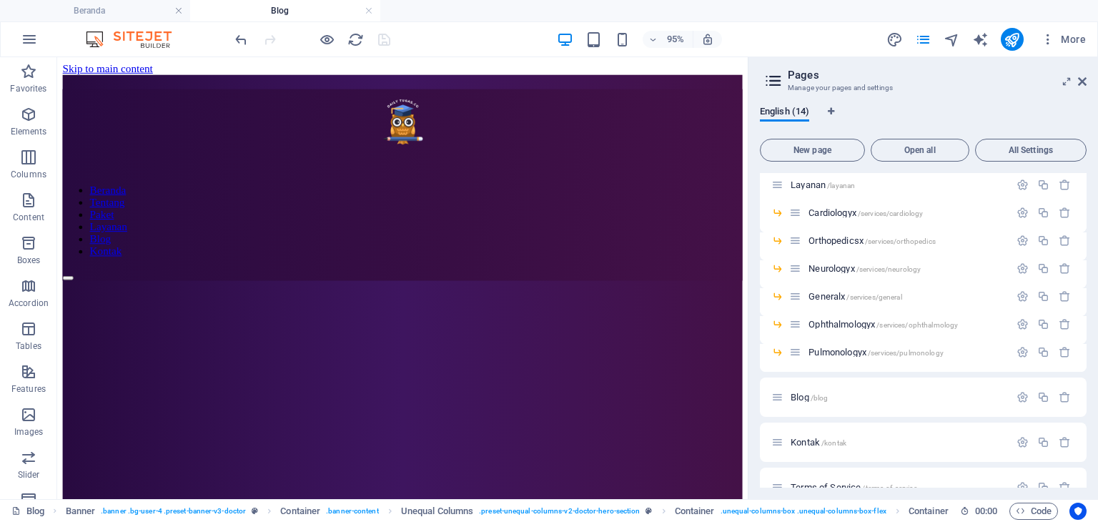
scroll to position [468, 0]
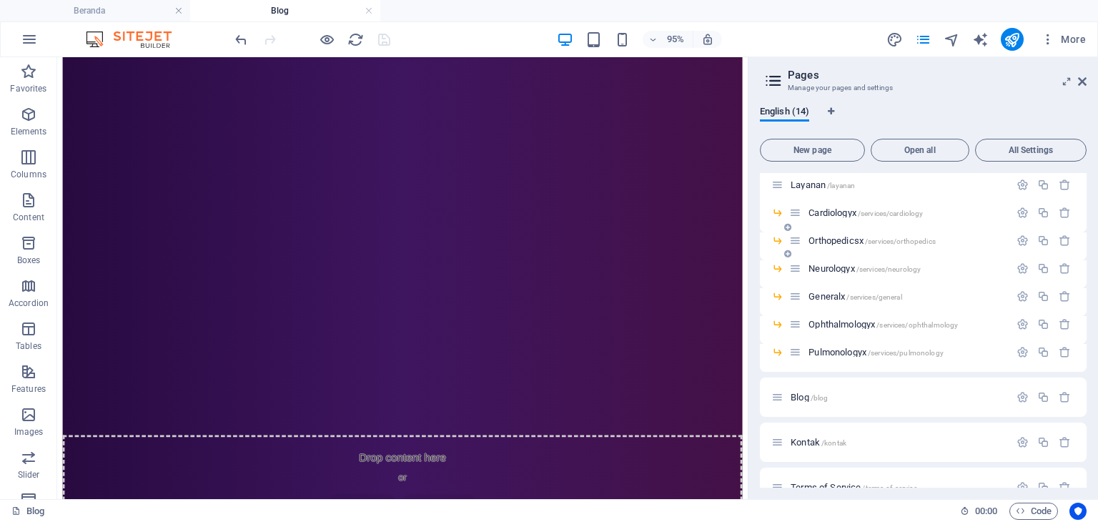
drag, startPoint x: 871, startPoint y: 209, endPoint x: 873, endPoint y: 235, distance: 25.8
click at [873, 235] on div "Beranda / Tentang /tentang Paket /paket Layanan /layanan Cardiologyx /services/…" at bounding box center [923, 291] width 327 height 522
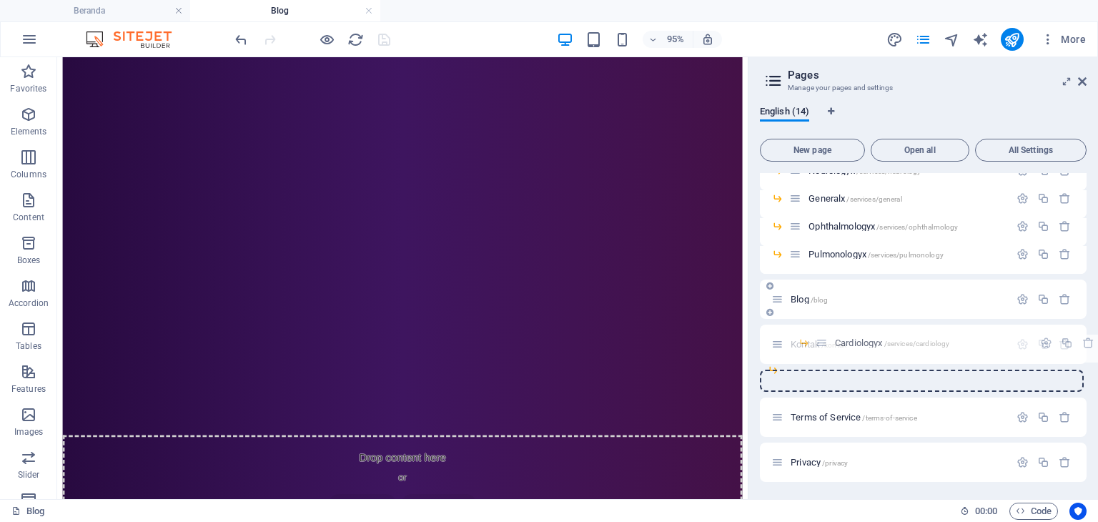
scroll to position [213, 0]
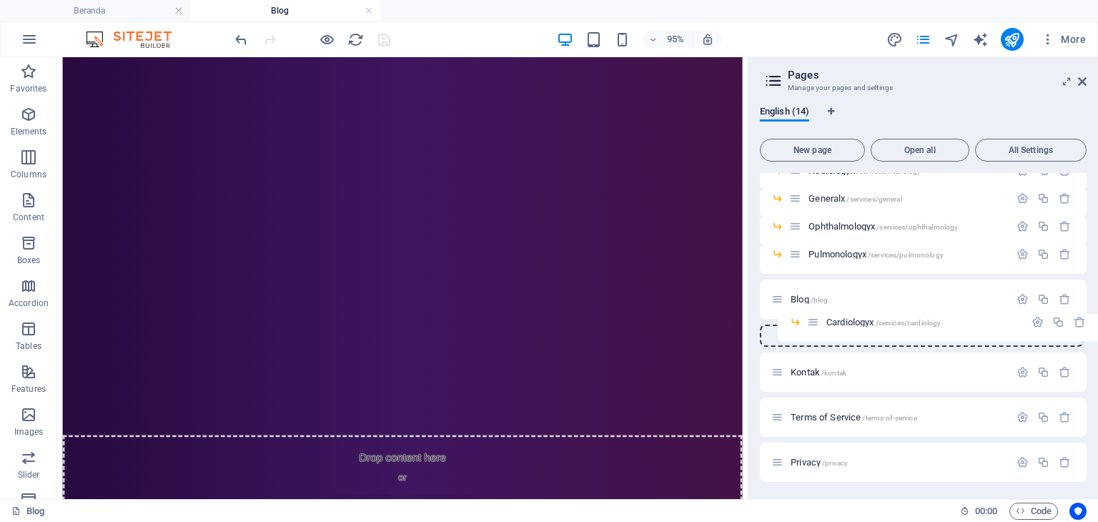
drag, startPoint x: 795, startPoint y: 213, endPoint x: 814, endPoint y: 326, distance: 114.4
click at [814, 326] on div "Beranda / Tentang /tentang Paket /paket Layanan /layanan Cardiologyx /services/…" at bounding box center [923, 221] width 327 height 522
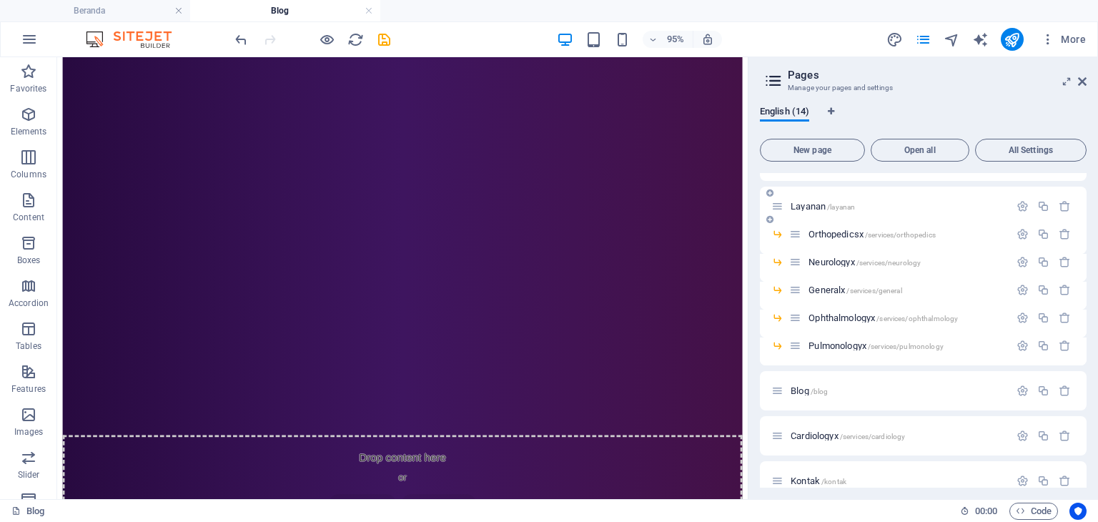
scroll to position [214, 0]
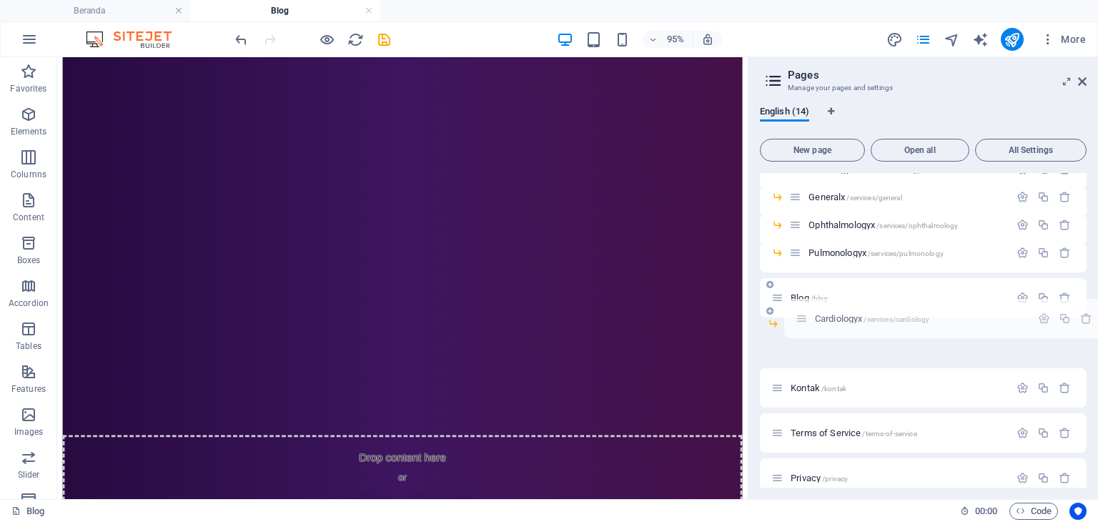
drag, startPoint x: 781, startPoint y: 340, endPoint x: 809, endPoint y: 315, distance: 37.4
click at [809, 315] on div "Beranda / Tentang /tentang Paket /paket Layanan /layanan Orthopedicsx /services…" at bounding box center [923, 206] width 327 height 494
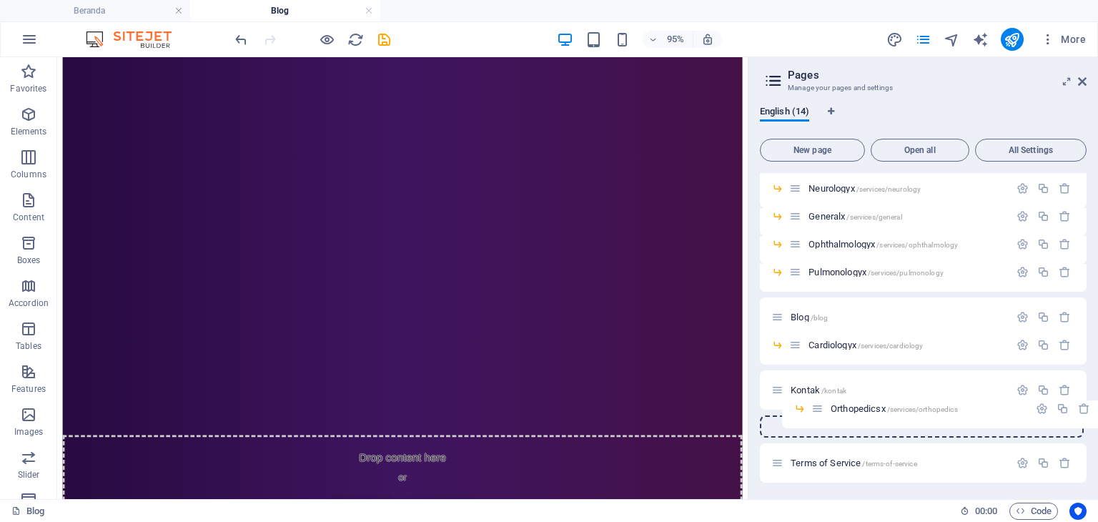
scroll to position [171, 0]
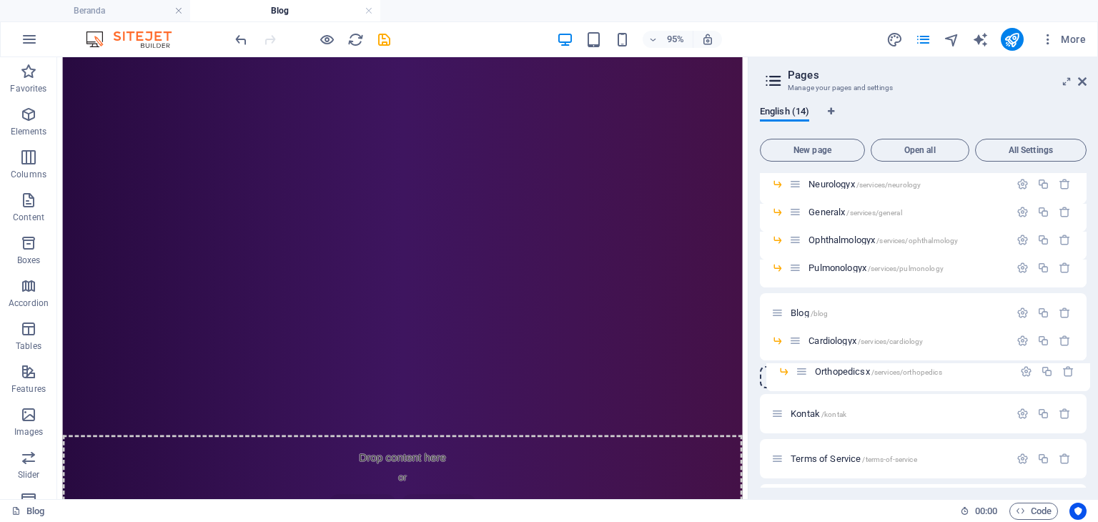
drag, startPoint x: 797, startPoint y: 282, endPoint x: 808, endPoint y: 370, distance: 88.5
click at [808, 370] on div "Beranda / Tentang /tentang Paket /paket Layanan /layanan Orthopedicsx /services…" at bounding box center [923, 262] width 327 height 522
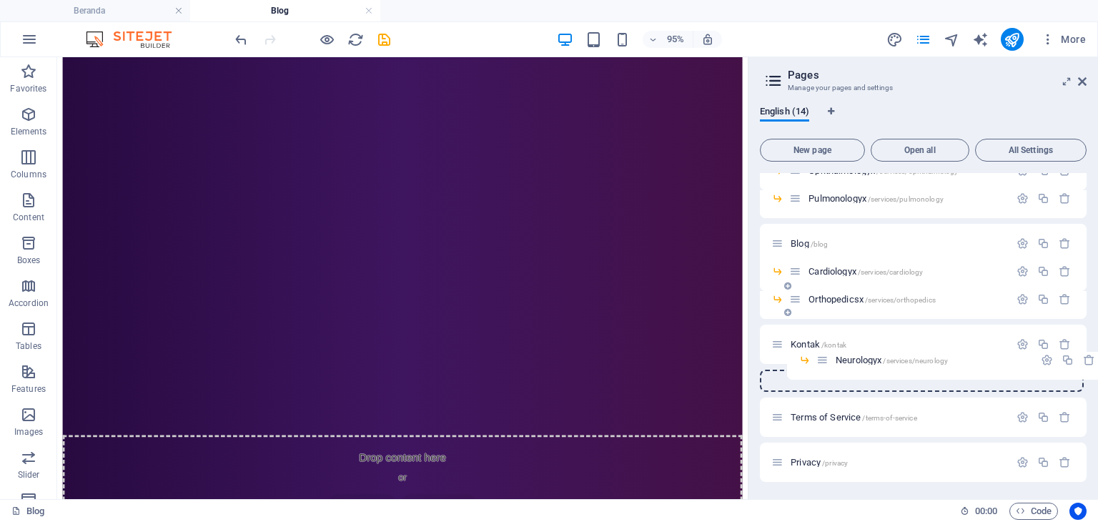
scroll to position [213, 0]
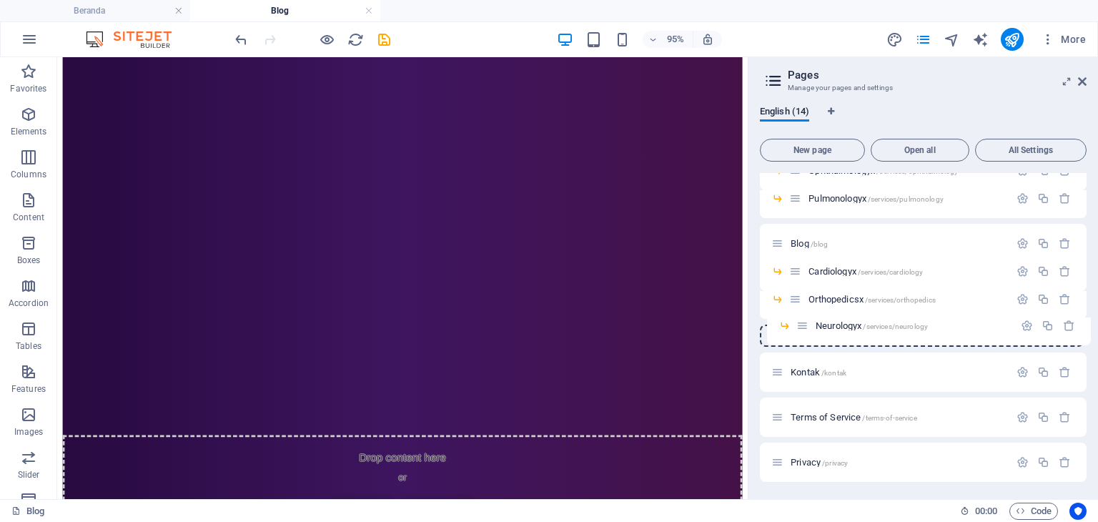
drag, startPoint x: 796, startPoint y: 352, endPoint x: 805, endPoint y: 327, distance: 27.3
click at [805, 327] on div "Beranda / Tentang /tentang Paket /paket Layanan /layanan Neurologyx /services/n…" at bounding box center [923, 221] width 327 height 522
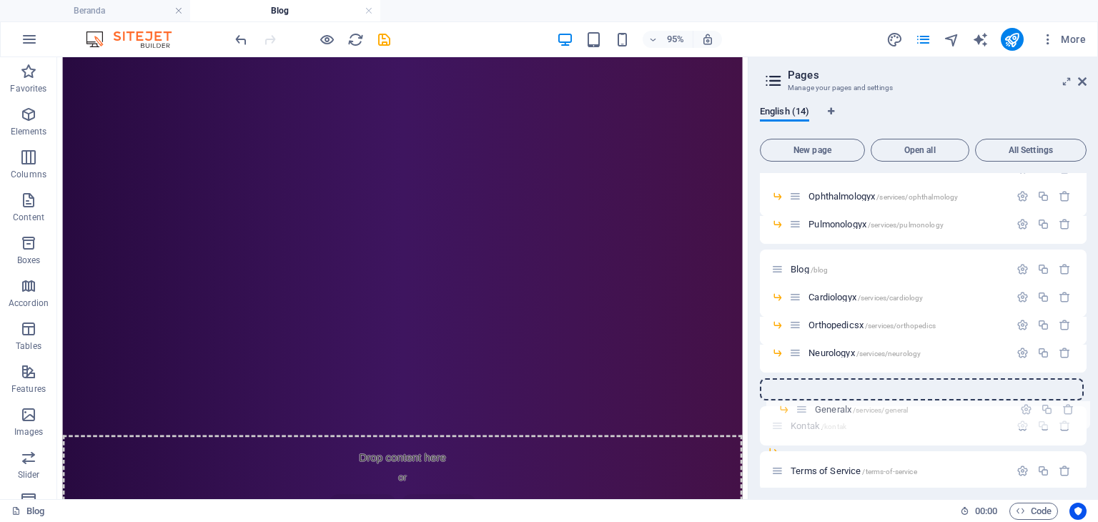
scroll to position [165, 0]
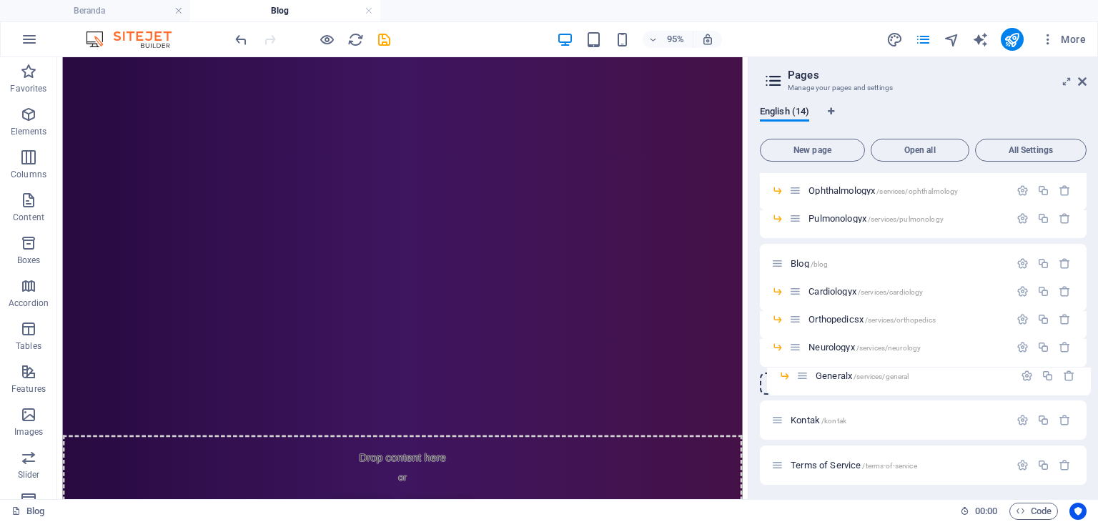
drag, startPoint x: 795, startPoint y: 215, endPoint x: 806, endPoint y: 381, distance: 166.2
click at [806, 381] on div "Beranda / Tentang /tentang Paket /paket Layanan /layanan Generalx /services/gen…" at bounding box center [923, 269] width 327 height 522
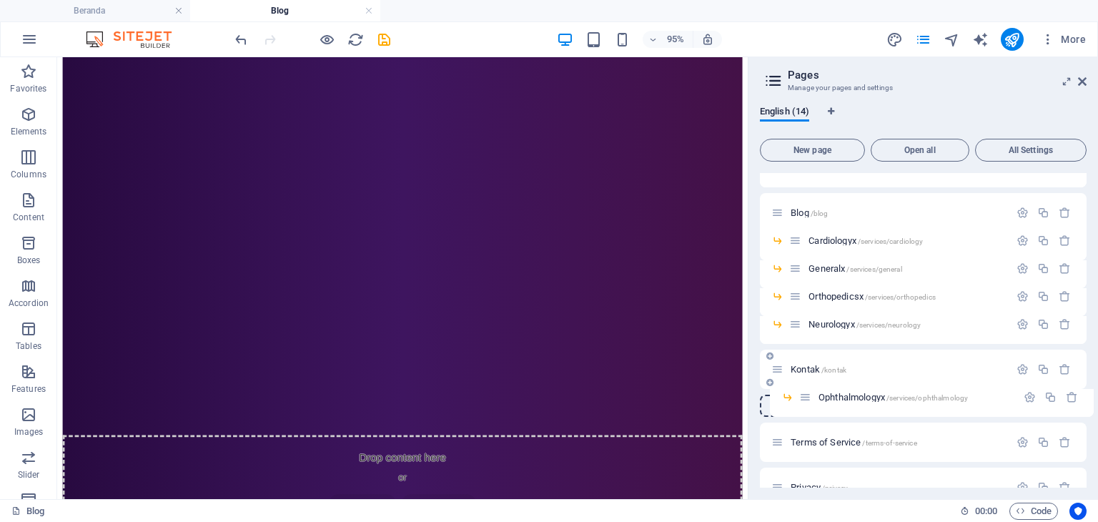
scroll to position [189, 0]
drag, startPoint x: 795, startPoint y: 332, endPoint x: 800, endPoint y: 355, distance: 24.3
click at [800, 355] on div "Beranda / Tentang /tentang Paket /paket Layanan /layanan Ophthalmologyx /servic…" at bounding box center [923, 245] width 327 height 522
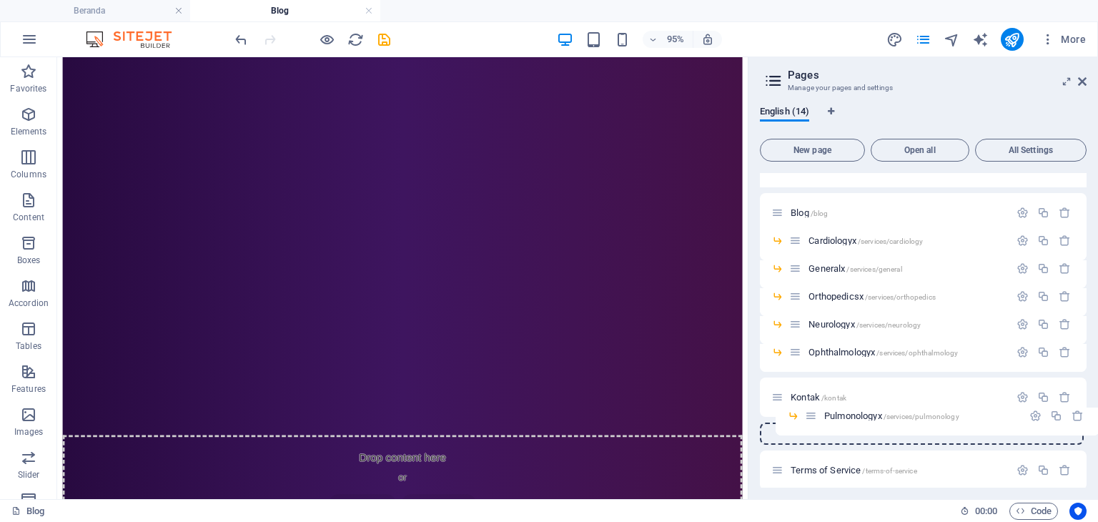
scroll to position [189, 0]
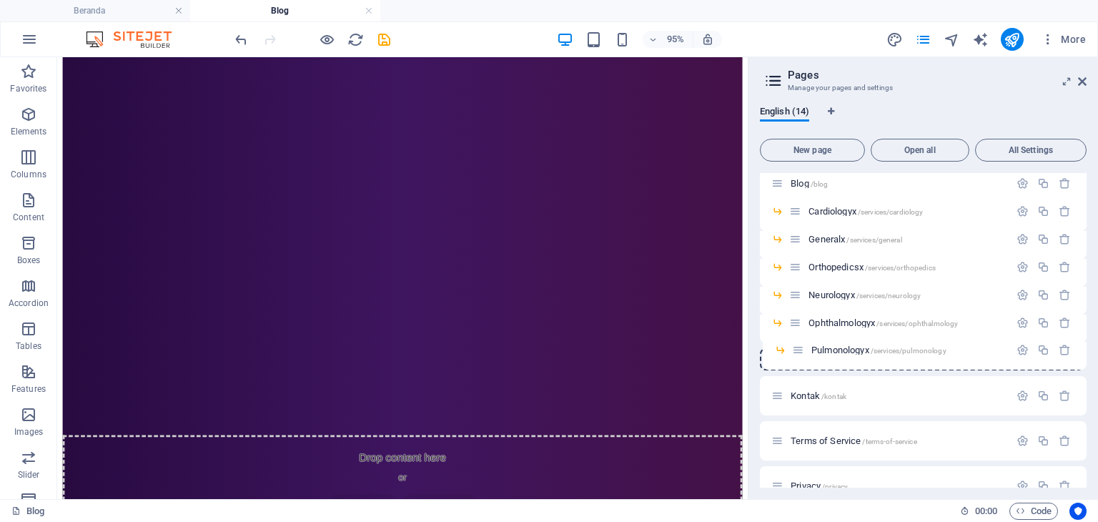
drag, startPoint x: 797, startPoint y: 354, endPoint x: 804, endPoint y: 350, distance: 7.7
click at [804, 350] on div "Beranda / Tentang /tentang Paket /paket Layanan /layanan Pulmonologyx /services…" at bounding box center [923, 245] width 327 height 522
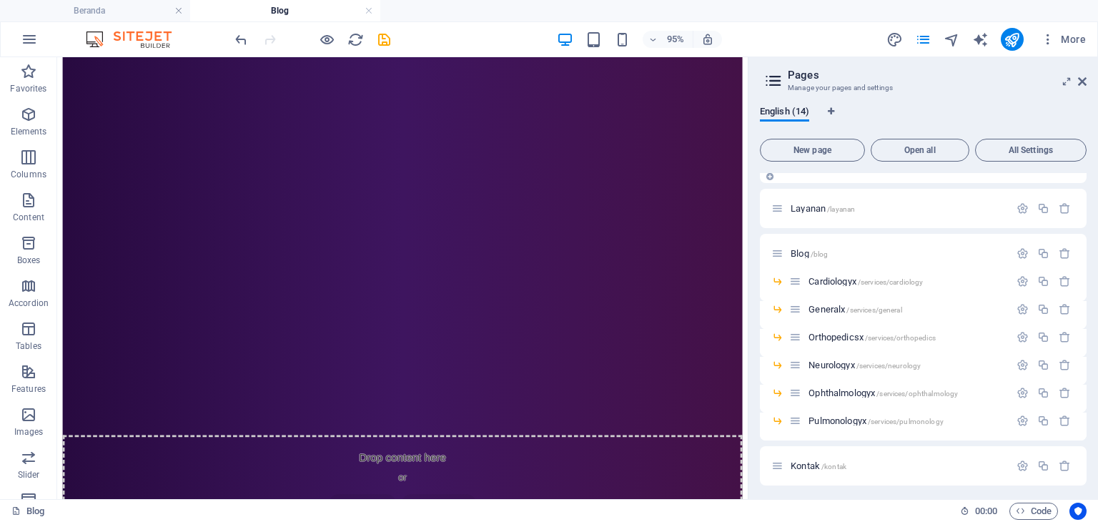
scroll to position [71, 0]
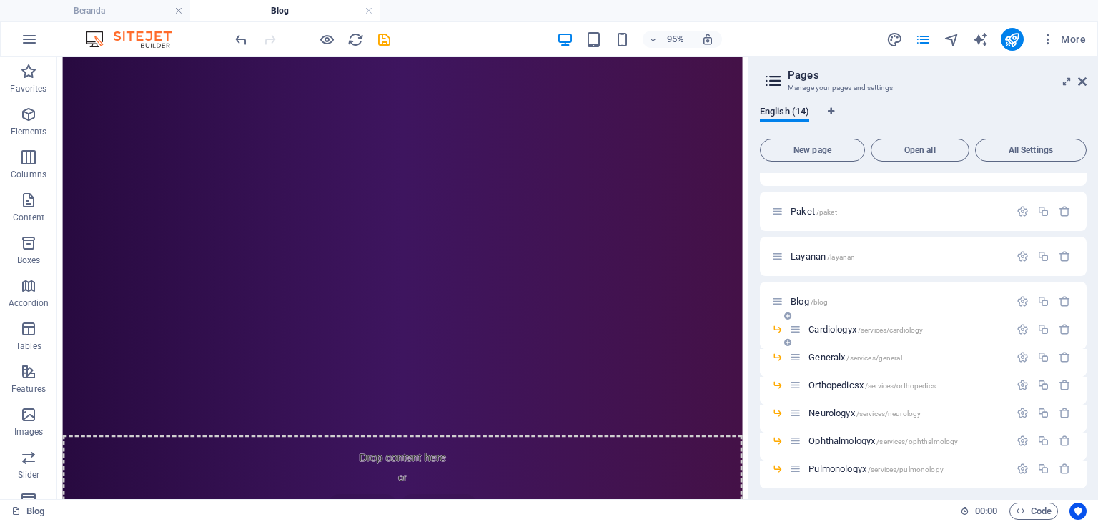
click at [826, 329] on span "Cardiologyx /services/cardiology" at bounding box center [865, 329] width 114 height 11
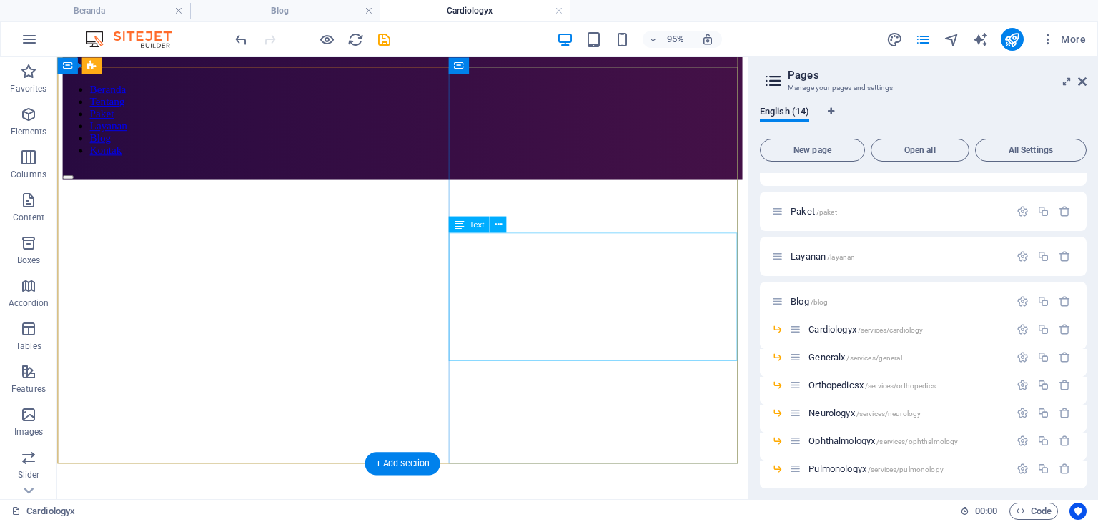
scroll to position [0, 0]
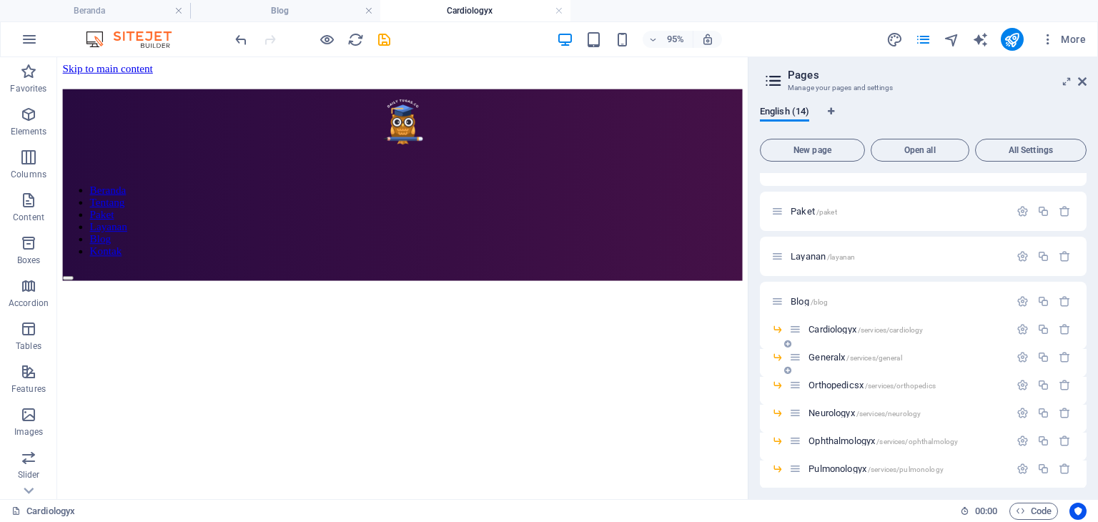
click at [837, 352] on span "Generalx /services/general" at bounding box center [855, 357] width 94 height 11
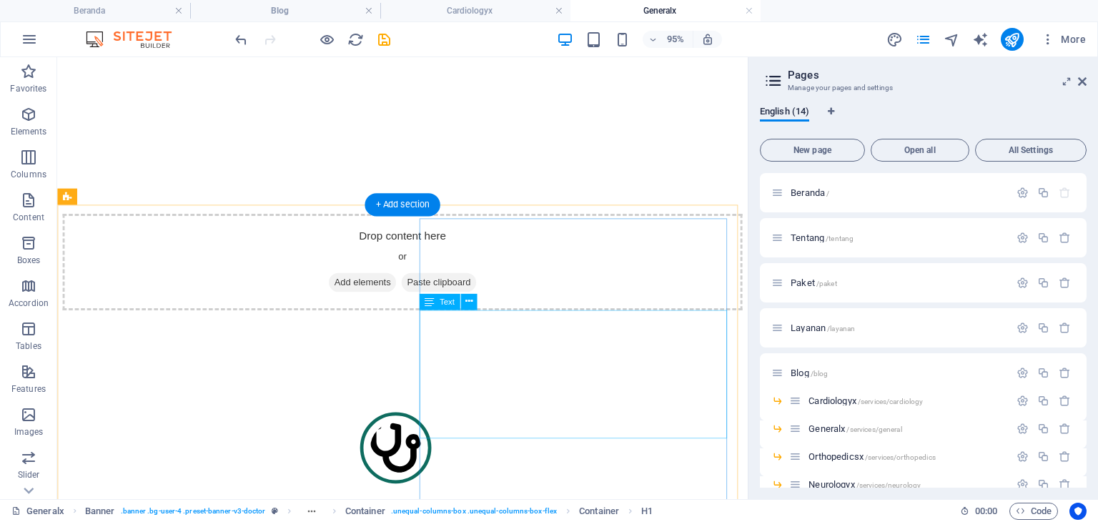
scroll to position [500, 0]
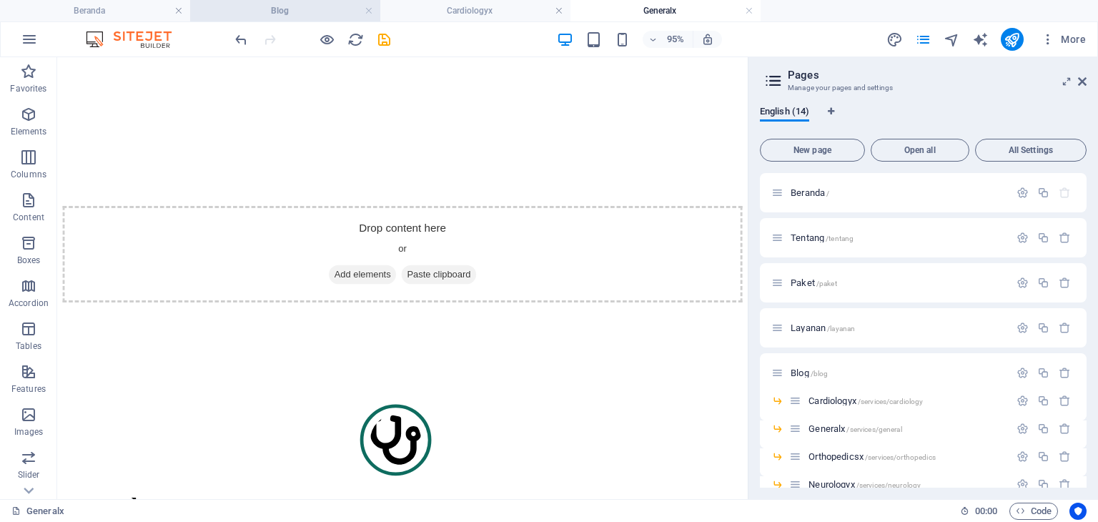
click at [244, 18] on h4 "Blog" at bounding box center [285, 11] width 190 height 16
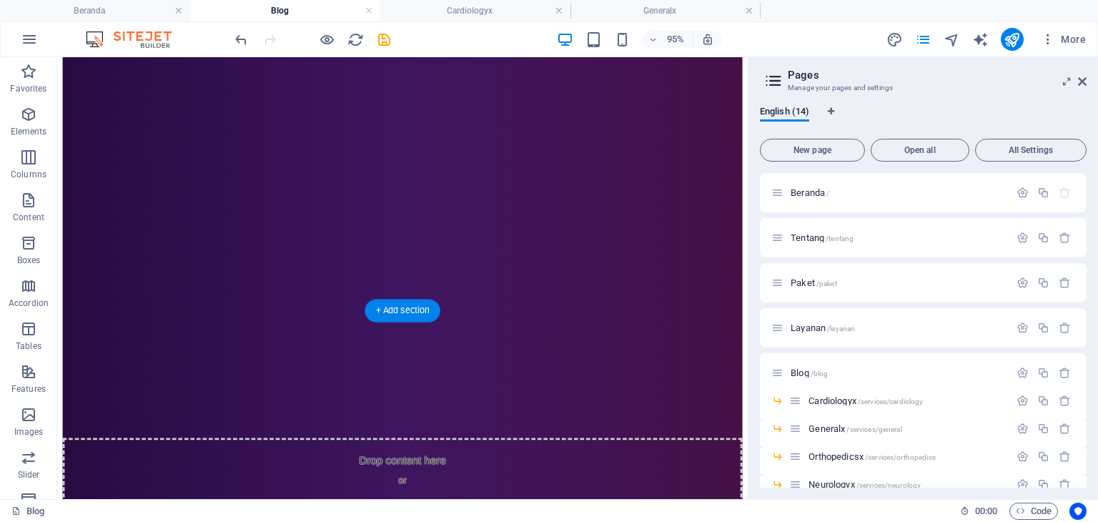
scroll to position [822, 0]
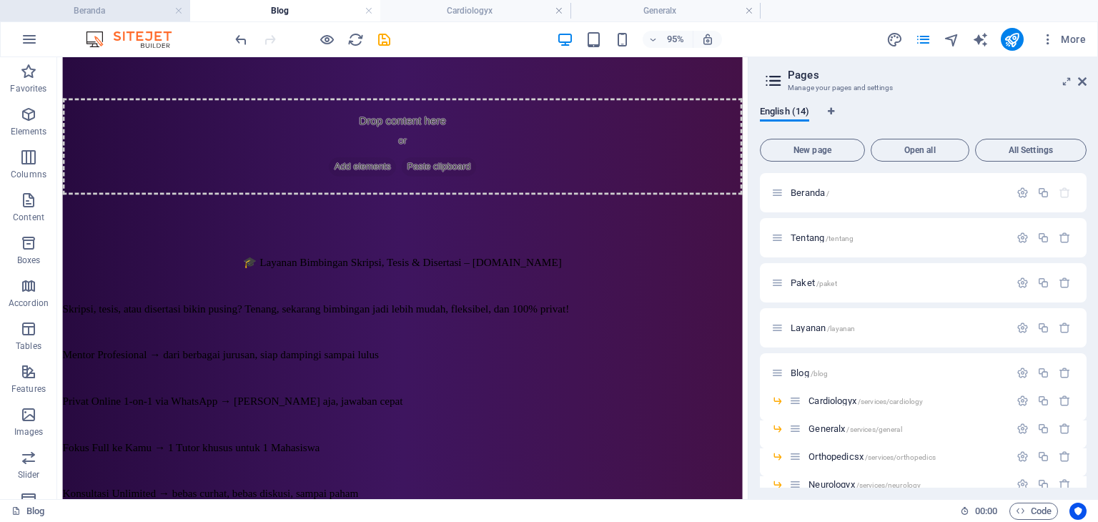
click at [89, 7] on h4 "Beranda" at bounding box center [95, 11] width 190 height 16
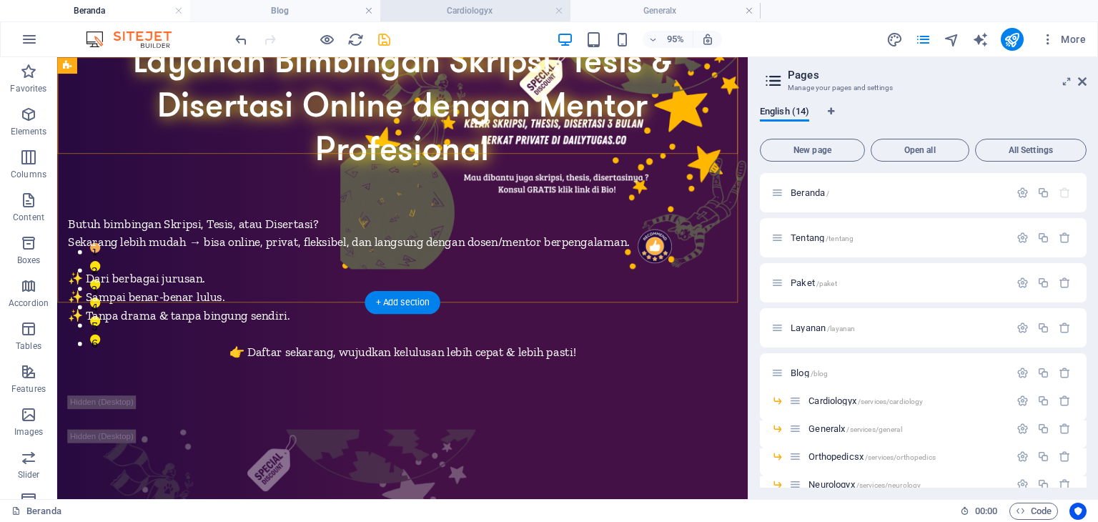
scroll to position [0, 0]
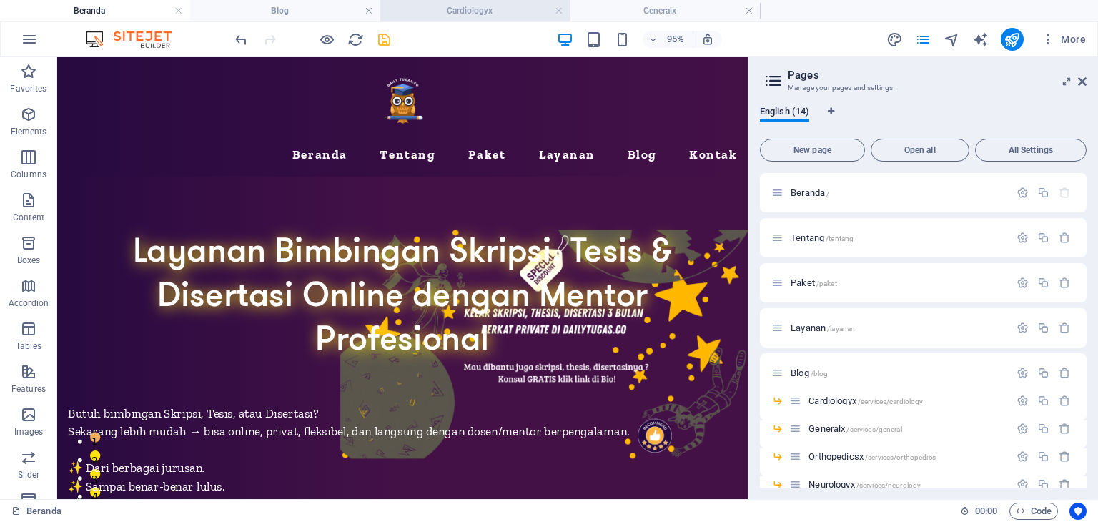
click at [474, 19] on li "Cardiologyx" at bounding box center [475, 10] width 190 height 21
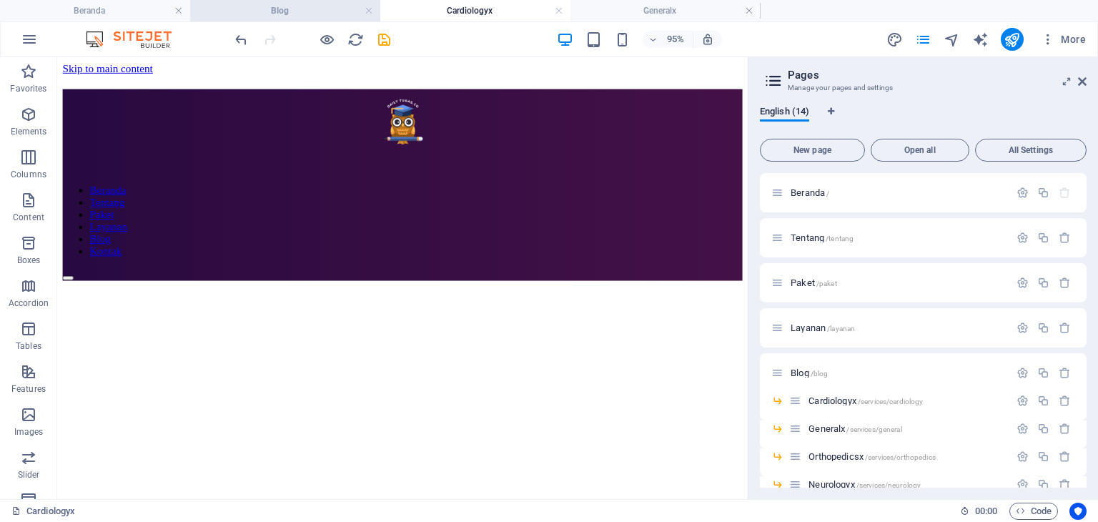
click at [326, 12] on h4 "Blog" at bounding box center [285, 11] width 190 height 16
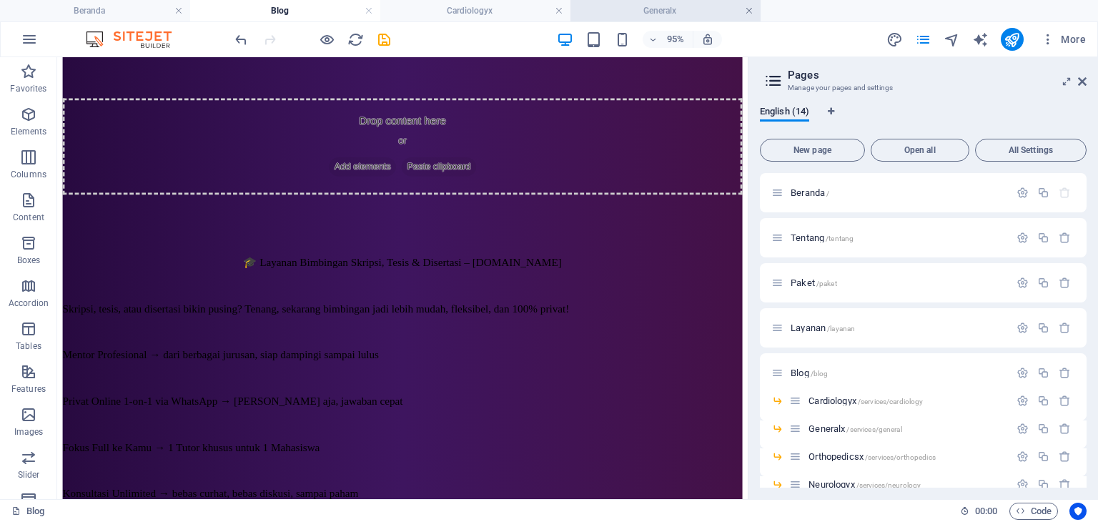
click at [559, 12] on link at bounding box center [558, 11] width 9 height 14
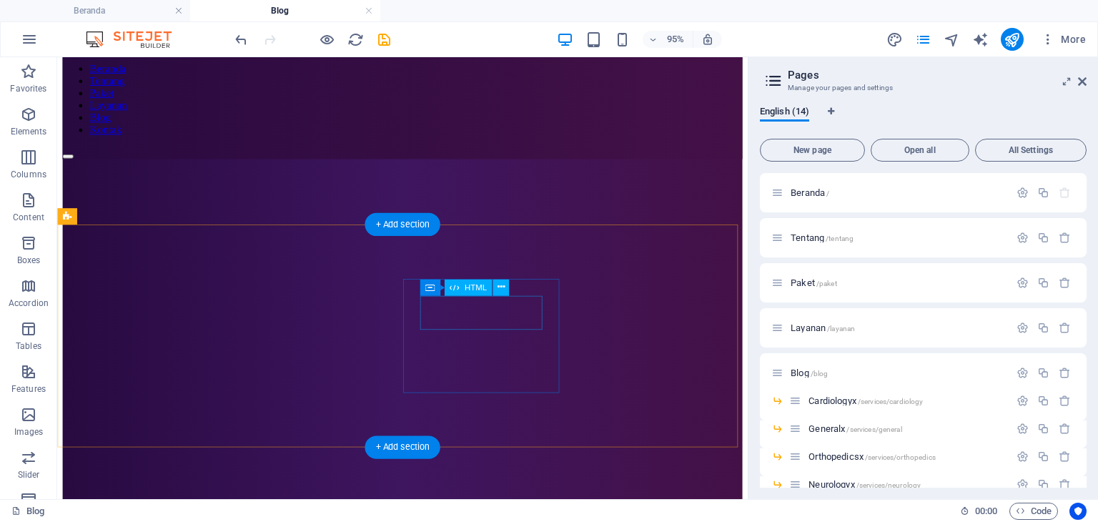
scroll to position [0, 0]
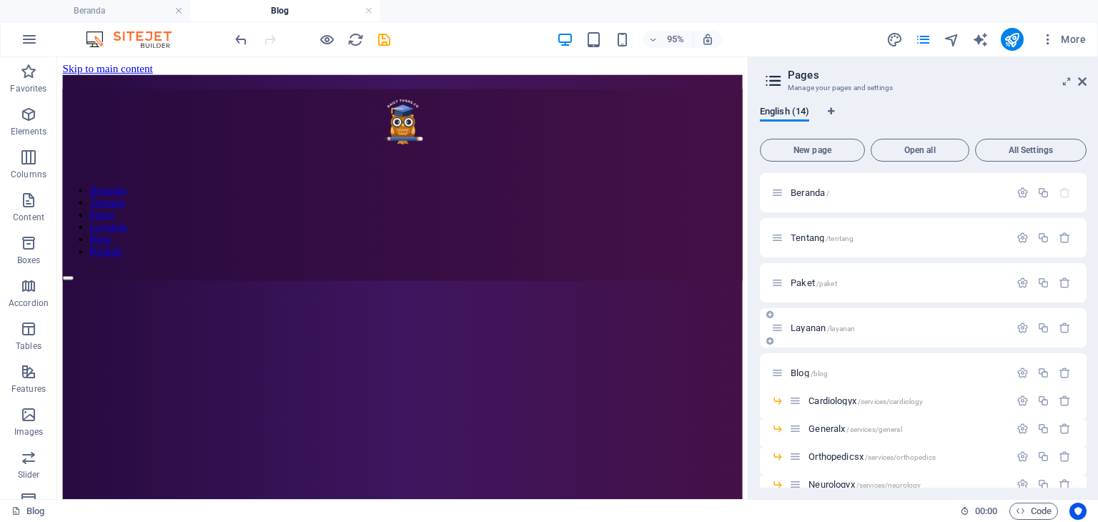
click at [820, 329] on span "Layanan /layanan" at bounding box center [822, 327] width 64 height 11
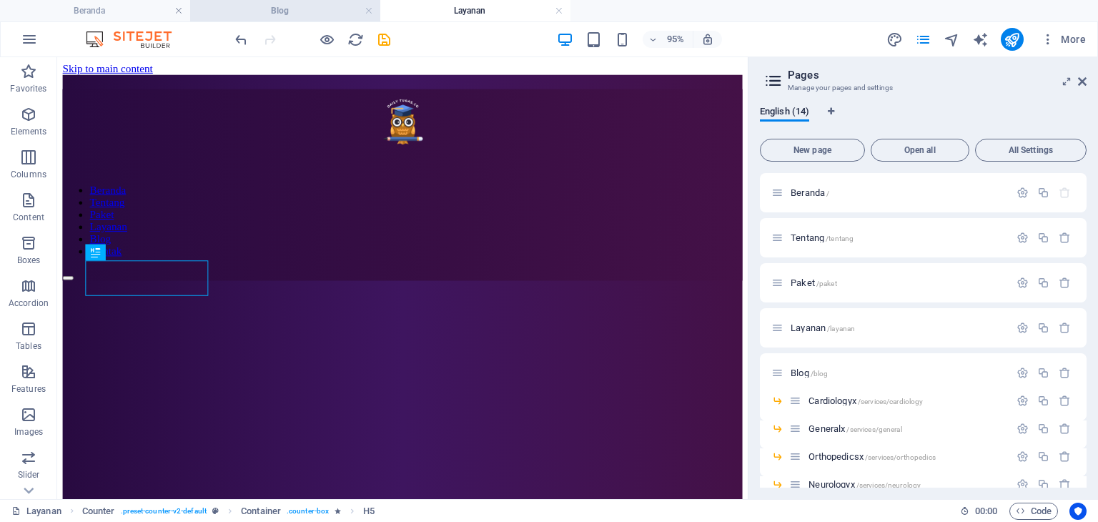
scroll to position [754, 0]
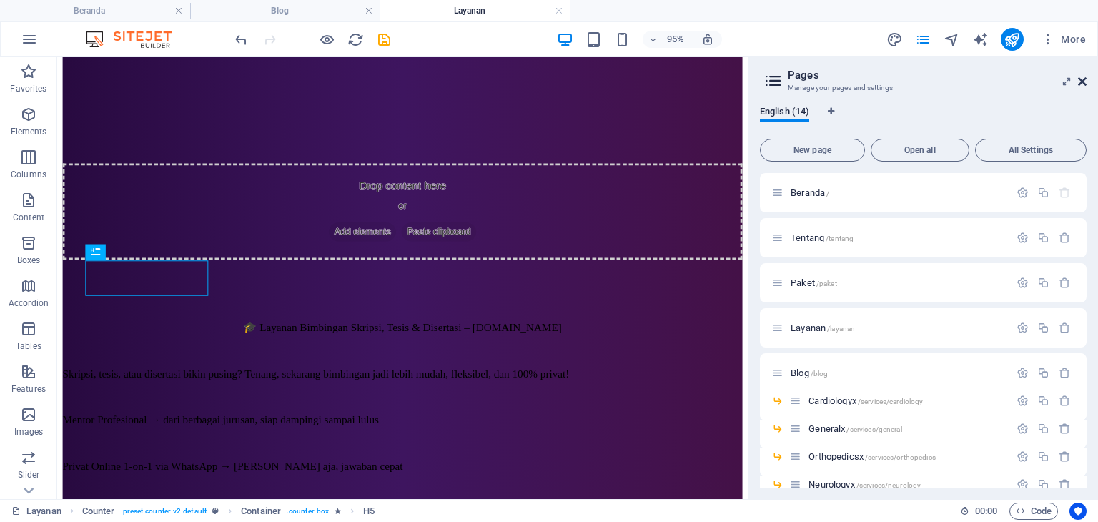
click at [1085, 84] on icon at bounding box center [1082, 81] width 9 height 11
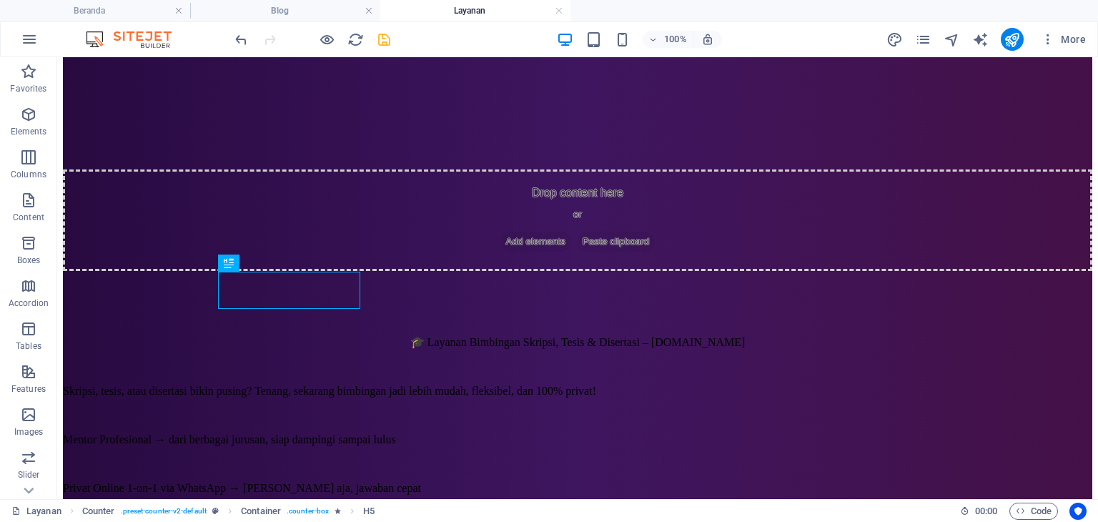
click at [380, 37] on icon "save" at bounding box center [384, 39] width 16 height 16
